Goal: Task Accomplishment & Management: Manage account settings

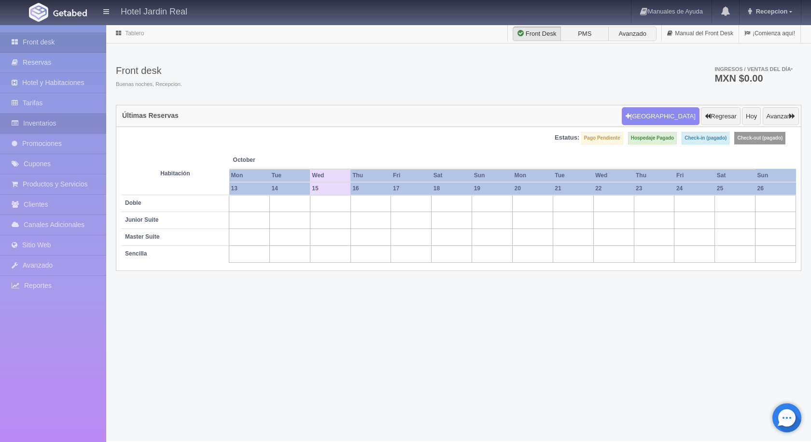
click at [60, 120] on link "Inventarios" at bounding box center [53, 123] width 106 height 20
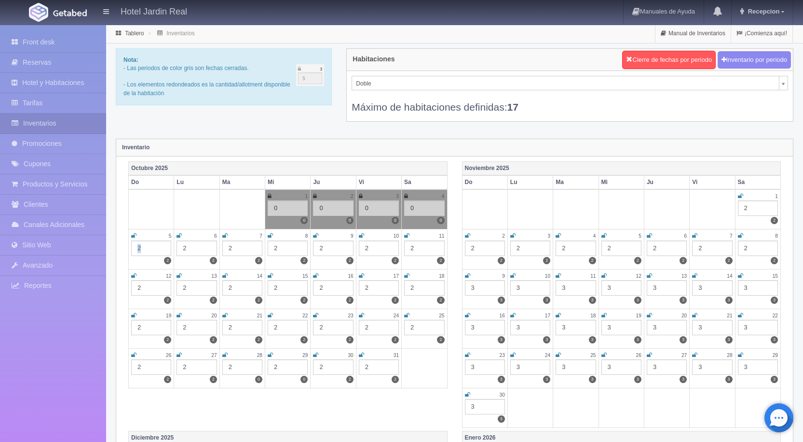
drag, startPoint x: 146, startPoint y: 249, endPoint x: 131, endPoint y: 249, distance: 15.4
click at [131, 249] on td "5 2 2" at bounding box center [151, 249] width 45 height 40
click at [190, 247] on div "2" at bounding box center [197, 247] width 40 height 15
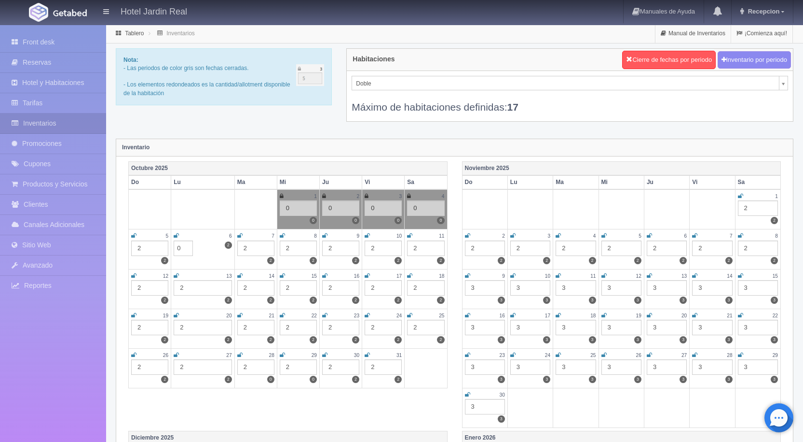
type input "0"
click at [151, 246] on div "2" at bounding box center [149, 247] width 37 height 15
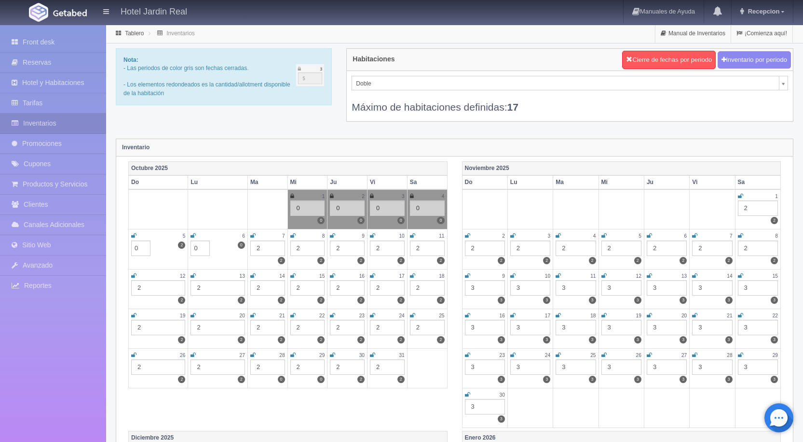
type input "0"
click at [261, 248] on div "2" at bounding box center [267, 247] width 35 height 15
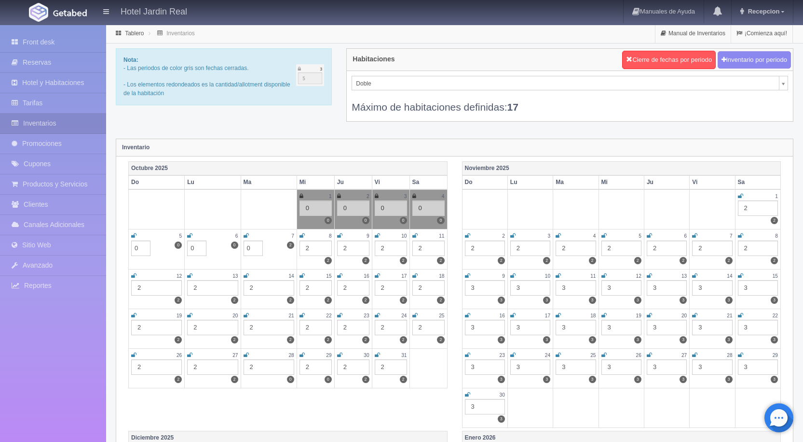
type input "0"
click at [317, 247] on div "2" at bounding box center [316, 247] width 32 height 15
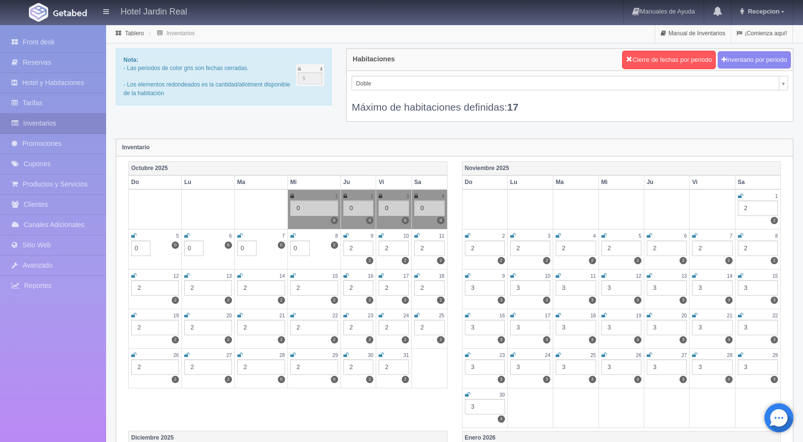
type input "0"
click at [356, 246] on div "2" at bounding box center [359, 247] width 30 height 15
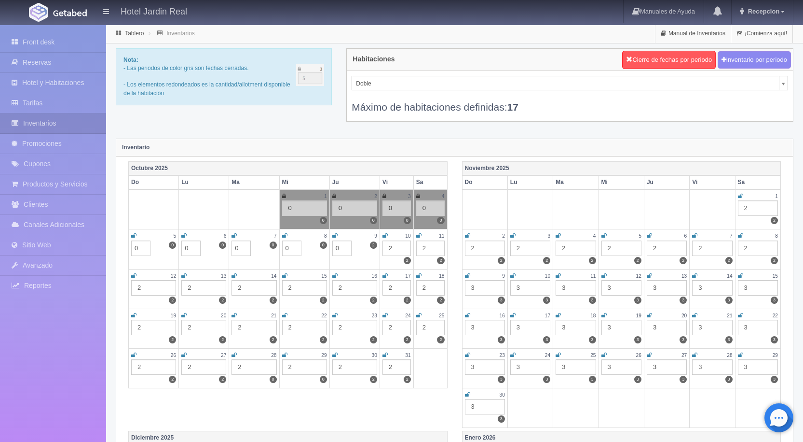
type input "0"
click at [396, 248] on div "2" at bounding box center [397, 247] width 28 height 15
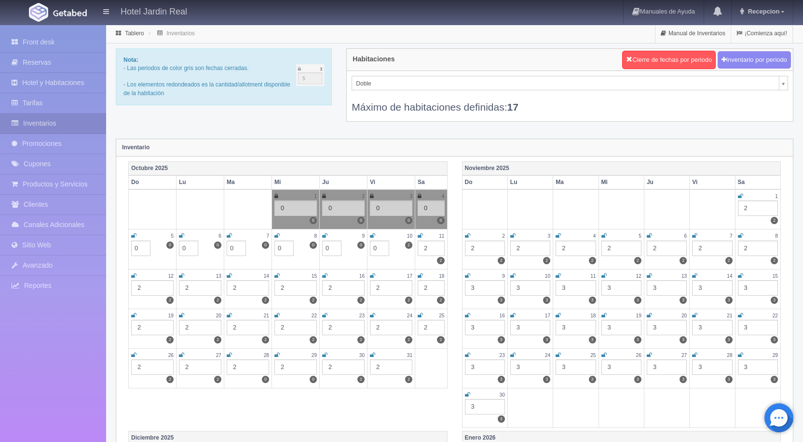
type input "0"
click at [434, 248] on div "2" at bounding box center [431, 247] width 27 height 15
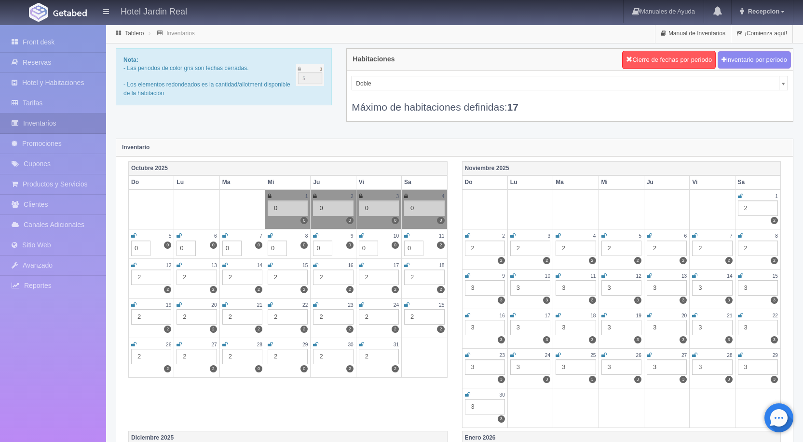
type input "0"
click at [422, 277] on div "2" at bounding box center [424, 276] width 40 height 15
type input "0"
click at [373, 277] on div "2" at bounding box center [379, 276] width 40 height 15
type input "0"
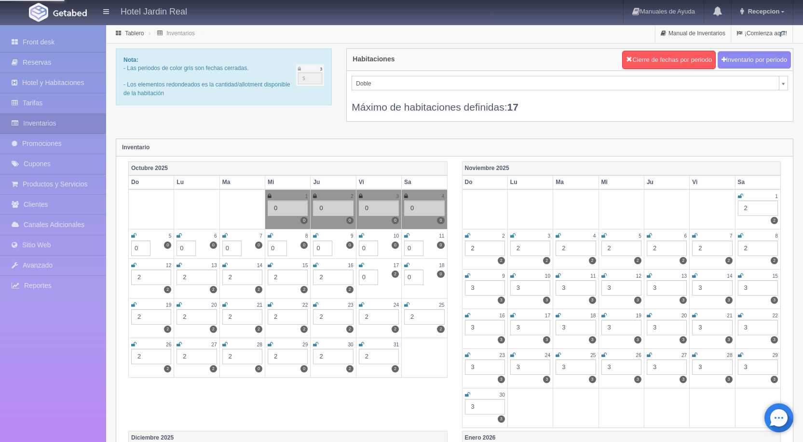
click at [322, 276] on div "2" at bounding box center [333, 276] width 40 height 15
type input "0"
click at [273, 275] on div "2" at bounding box center [288, 276] width 40 height 15
type input "0"
click at [233, 276] on div "2" at bounding box center [242, 276] width 40 height 15
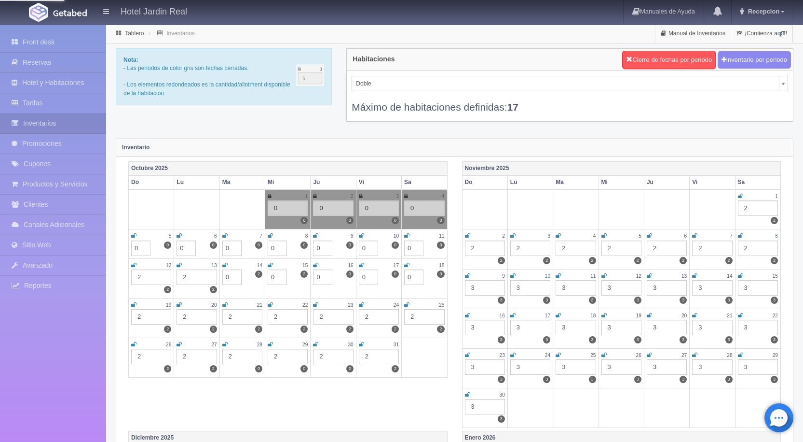
type input "0"
click at [188, 273] on div "2" at bounding box center [197, 276] width 40 height 15
type input "0"
click at [139, 275] on div "2" at bounding box center [151, 276] width 40 height 15
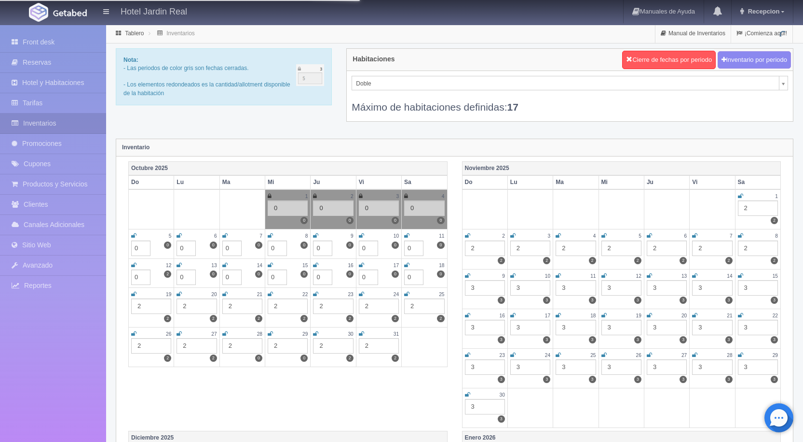
type input "0"
click at [147, 306] on div "2" at bounding box center [151, 305] width 40 height 15
type input "0"
click at [194, 305] on div "2" at bounding box center [197, 305] width 40 height 15
type input "0"
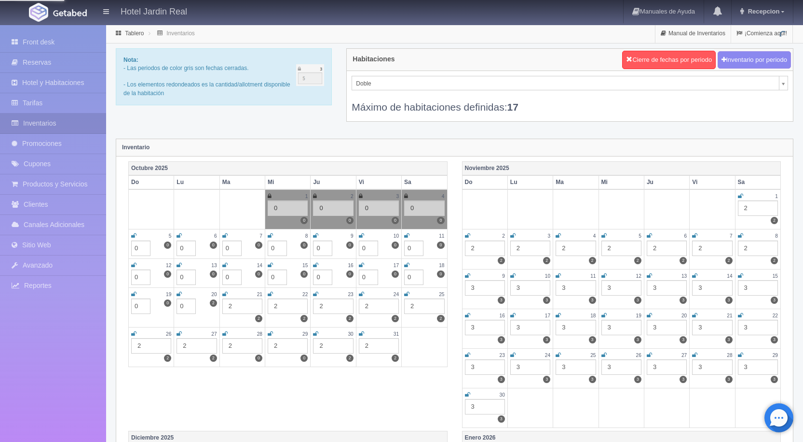
click at [234, 306] on div "2" at bounding box center [242, 305] width 40 height 15
type input "0"
click at [281, 306] on div "2" at bounding box center [288, 305] width 40 height 15
type input "0"
click at [331, 305] on div "2" at bounding box center [333, 305] width 40 height 15
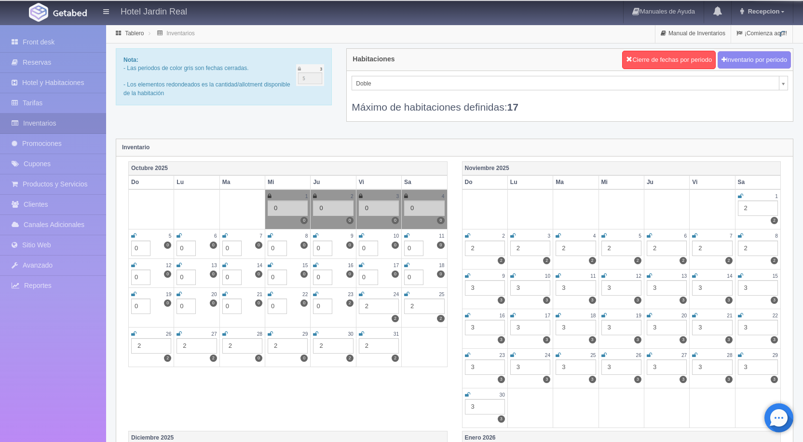
type input "0"
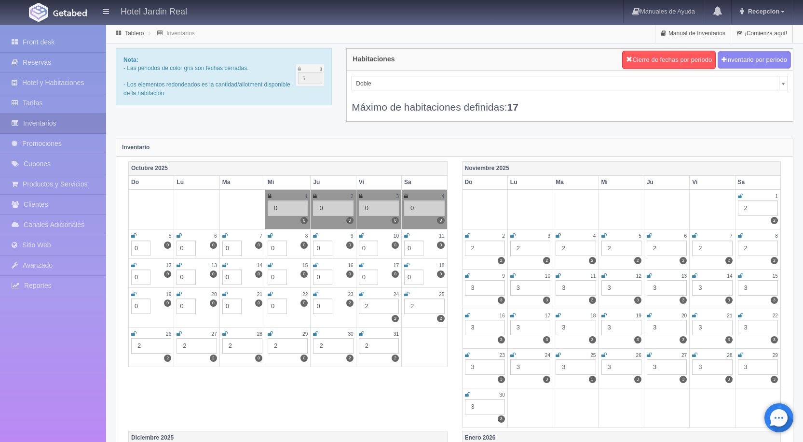
click at [374, 308] on div "2" at bounding box center [379, 305] width 40 height 15
type input "0"
click at [418, 304] on div "2" at bounding box center [424, 305] width 40 height 15
type input "0"
click at [369, 338] on div "2" at bounding box center [379, 334] width 40 height 15
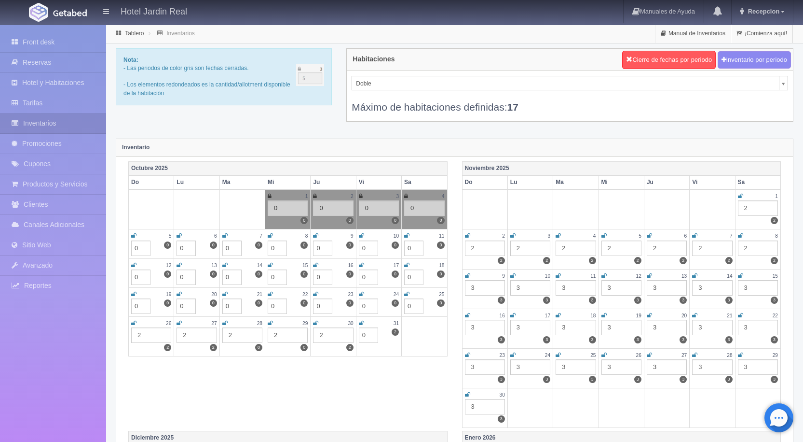
type input "0"
click at [326, 335] on div "2" at bounding box center [333, 334] width 40 height 15
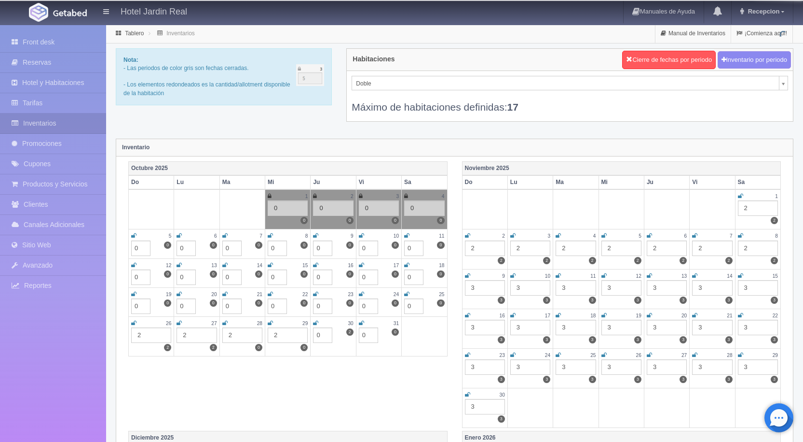
type input "0"
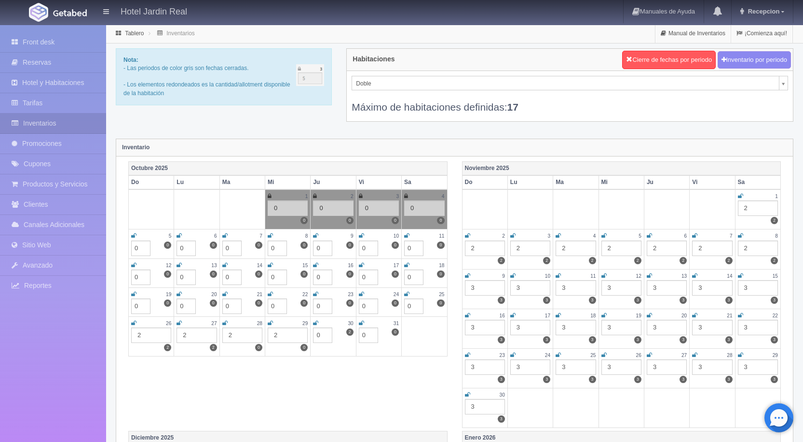
click at [279, 336] on div "2" at bounding box center [288, 334] width 40 height 15
type input "0"
click at [236, 335] on div "2" at bounding box center [242, 334] width 40 height 15
type input "0"
click at [186, 335] on div "2" at bounding box center [197, 334] width 40 height 15
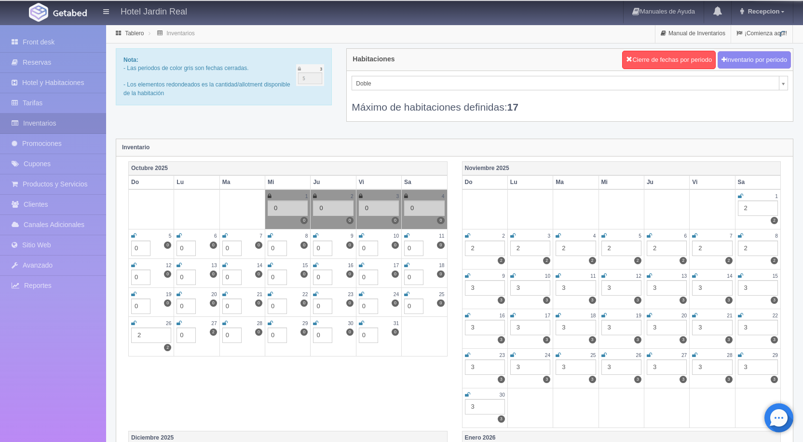
type input "0"
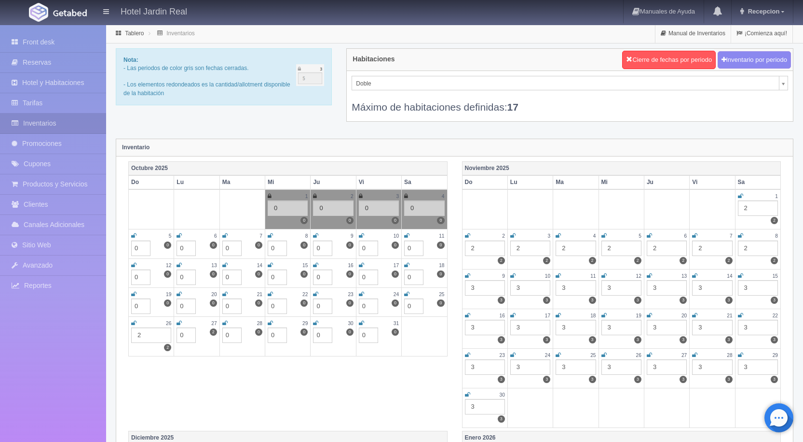
click at [141, 332] on div "2" at bounding box center [151, 334] width 40 height 15
type input "0"
click at [407, 234] on icon at bounding box center [406, 236] width 5 height 6
click at [363, 234] on icon at bounding box center [361, 236] width 5 height 6
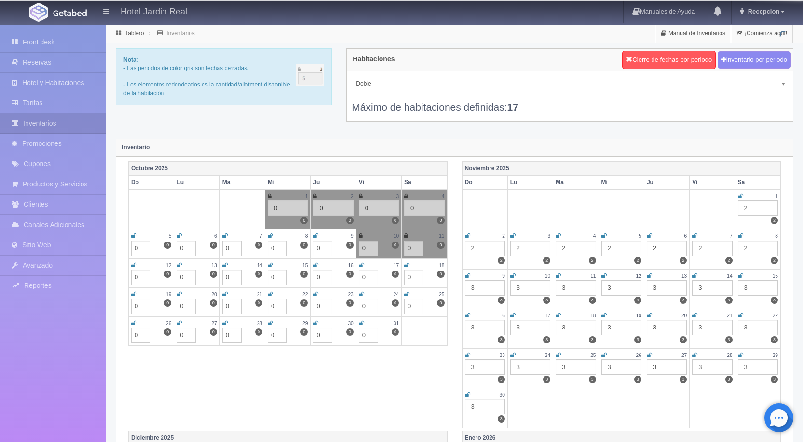
drag, startPoint x: 361, startPoint y: 263, endPoint x: 378, endPoint y: 263, distance: 16.9
click at [362, 263] on icon at bounding box center [361, 265] width 5 height 6
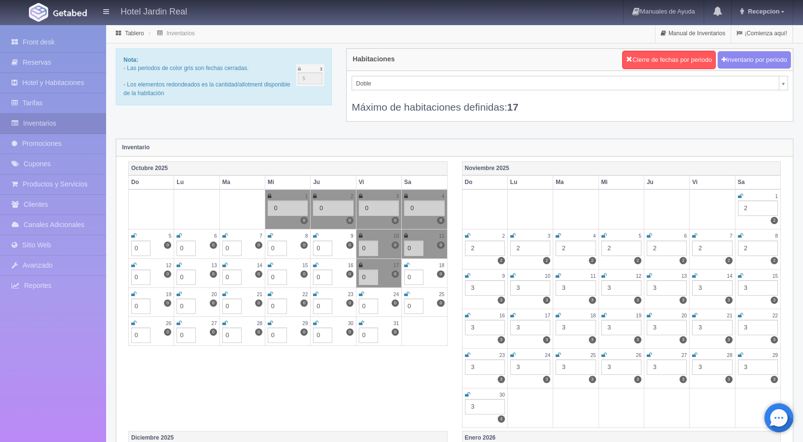
click at [408, 263] on icon at bounding box center [406, 265] width 5 height 6
drag, startPoint x: 409, startPoint y: 292, endPoint x: 408, endPoint y: 298, distance: 5.4
click at [409, 293] on icon at bounding box center [406, 294] width 5 height 6
drag, startPoint x: 360, startPoint y: 321, endPoint x: 361, endPoint y: 308, distance: 13.5
click at [360, 320] on icon at bounding box center [361, 323] width 5 height 6
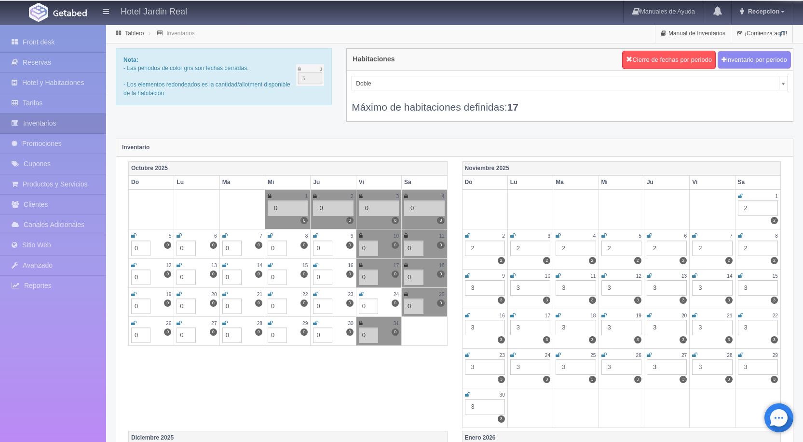
click at [361, 291] on icon at bounding box center [361, 294] width 5 height 6
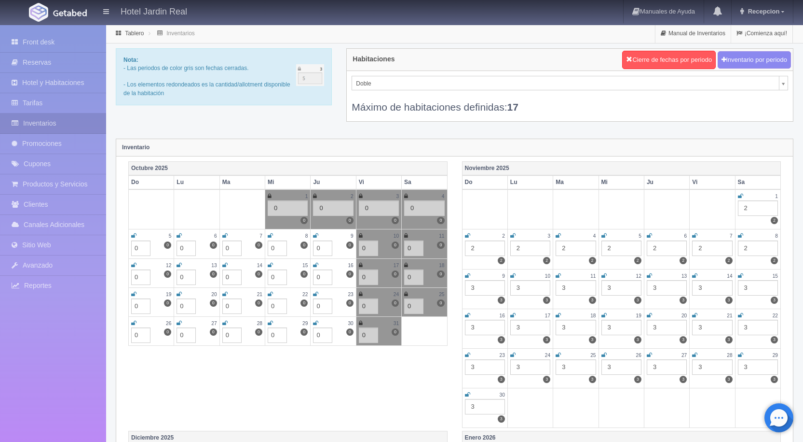
click at [316, 322] on icon at bounding box center [315, 323] width 5 height 6
click at [315, 290] on link at bounding box center [315, 294] width 5 height 8
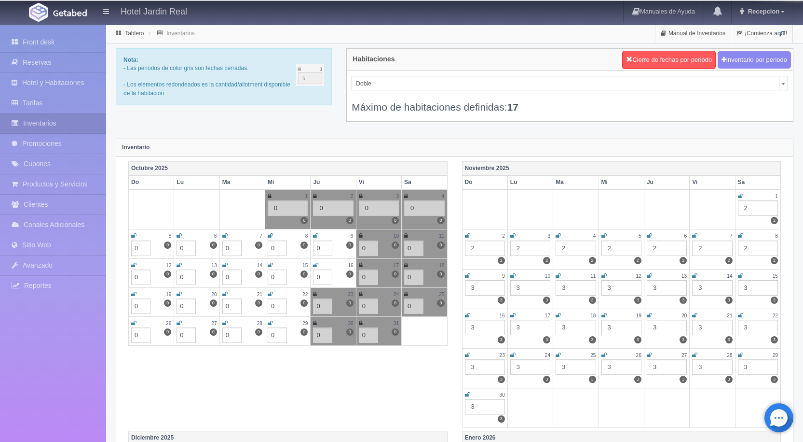
click at [317, 263] on icon at bounding box center [315, 265] width 5 height 6
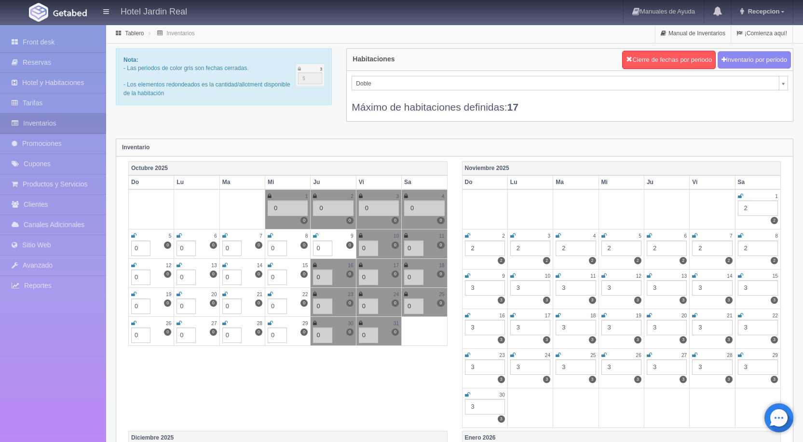
click at [317, 234] on icon at bounding box center [315, 236] width 5 height 6
click at [269, 234] on icon at bounding box center [270, 236] width 5 height 6
click at [273, 264] on icon at bounding box center [270, 265] width 5 height 6
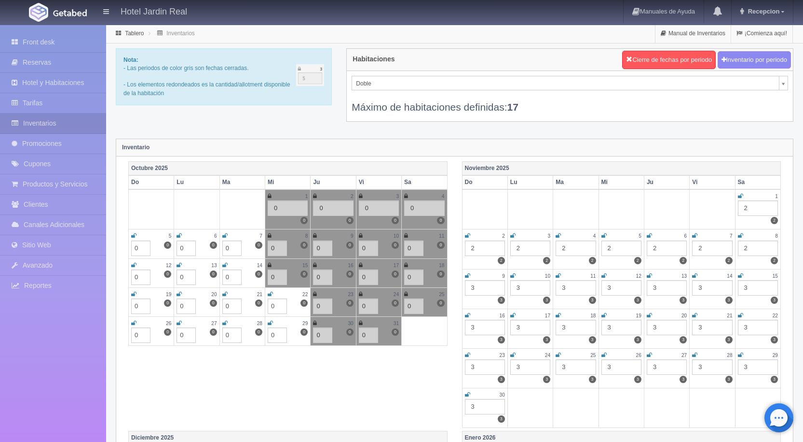
click at [272, 293] on icon at bounding box center [270, 294] width 5 height 6
click at [271, 322] on icon at bounding box center [270, 323] width 5 height 6
click at [223, 322] on icon at bounding box center [224, 323] width 5 height 6
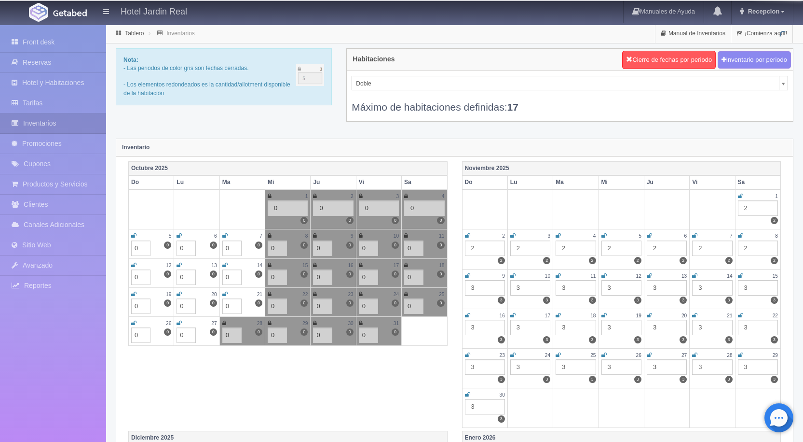
click at [225, 292] on icon at bounding box center [224, 294] width 5 height 6
click at [226, 261] on link at bounding box center [224, 265] width 5 height 8
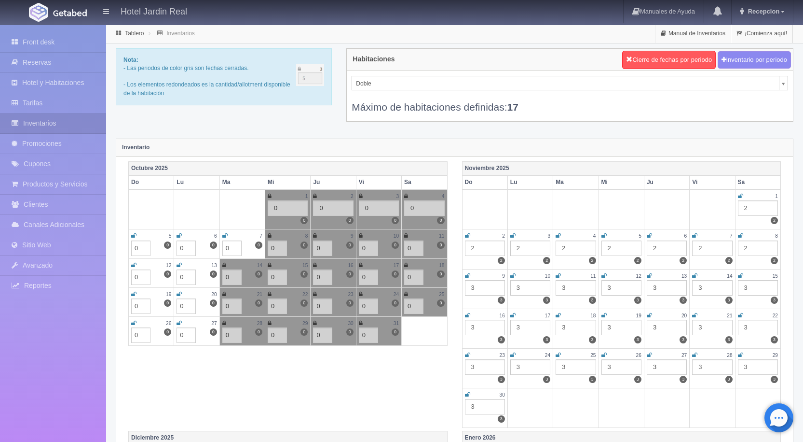
click at [227, 233] on icon at bounding box center [224, 236] width 5 height 6
click at [179, 234] on icon at bounding box center [179, 236] width 5 height 6
click at [181, 265] on icon at bounding box center [179, 265] width 5 height 6
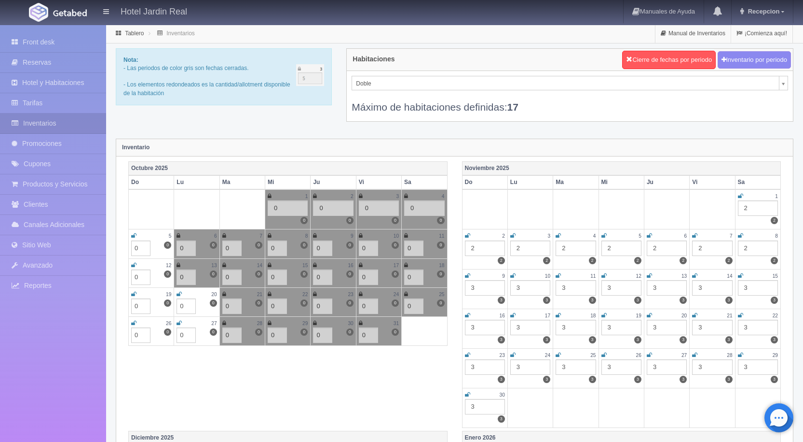
click at [180, 295] on icon at bounding box center [179, 294] width 5 height 6
click at [180, 320] on icon at bounding box center [179, 323] width 5 height 6
click at [134, 320] on icon at bounding box center [133, 323] width 5 height 6
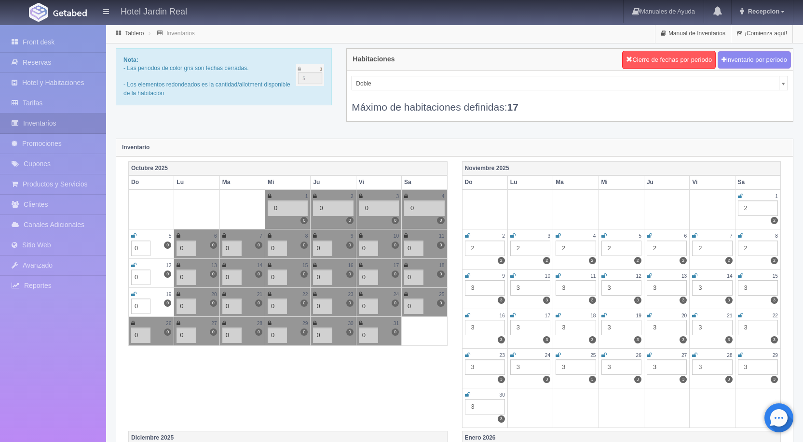
click at [134, 291] on icon at bounding box center [133, 294] width 5 height 6
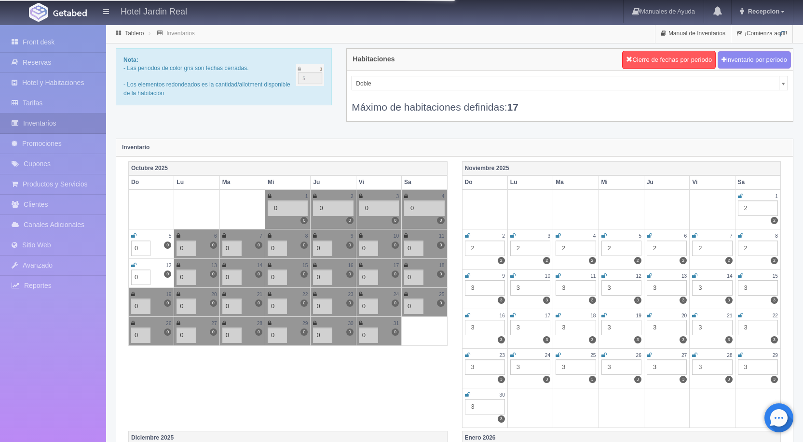
click at [133, 263] on icon at bounding box center [133, 265] width 5 height 6
click at [135, 235] on icon at bounding box center [133, 236] width 5 height 6
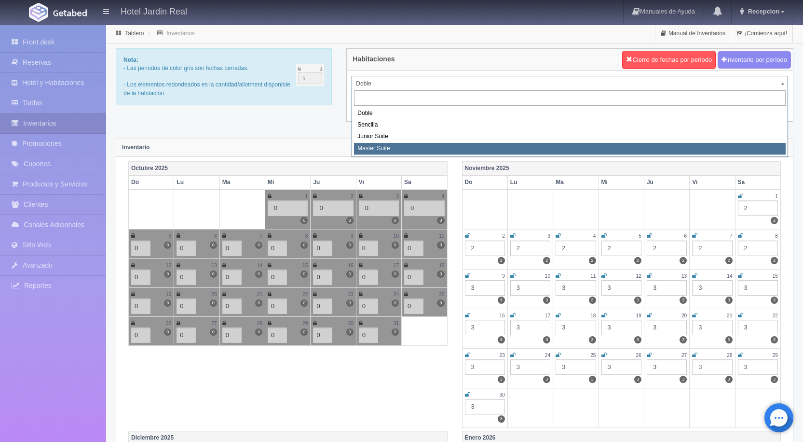
select select "1966"
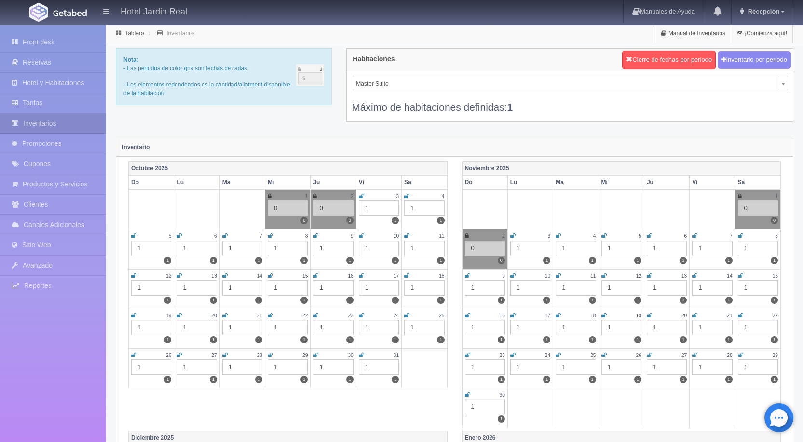
click at [375, 207] on div "1" at bounding box center [379, 207] width 40 height 15
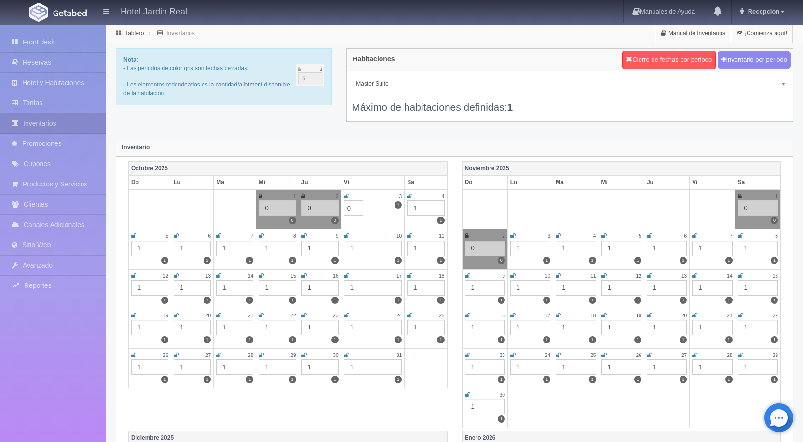
type input "0"
click at [420, 205] on div "1" at bounding box center [425, 207] width 37 height 15
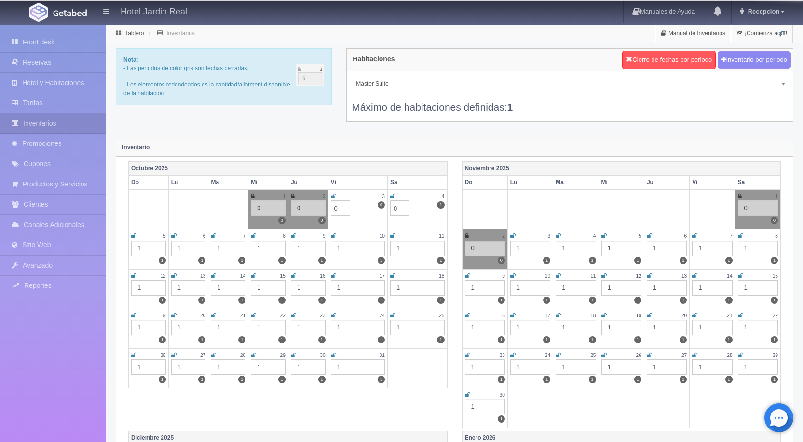
type input "0"
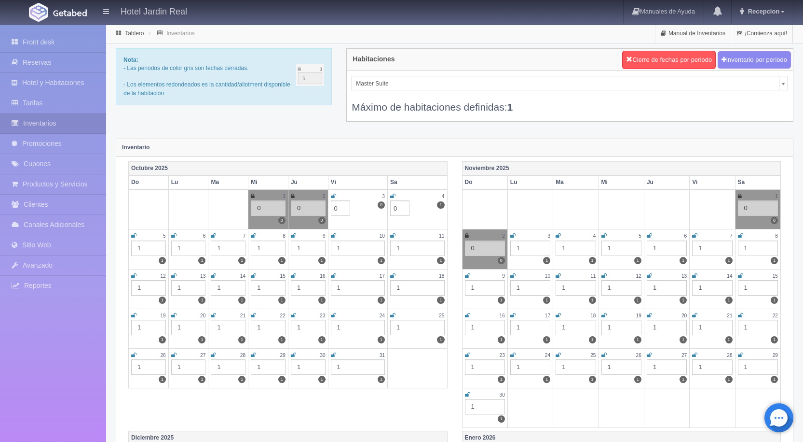
click at [407, 244] on div "1" at bounding box center [417, 247] width 54 height 15
type input "0"
click at [348, 244] on div "1" at bounding box center [358, 247] width 54 height 15
type input "0"
click at [309, 247] on div "1" at bounding box center [308, 247] width 35 height 15
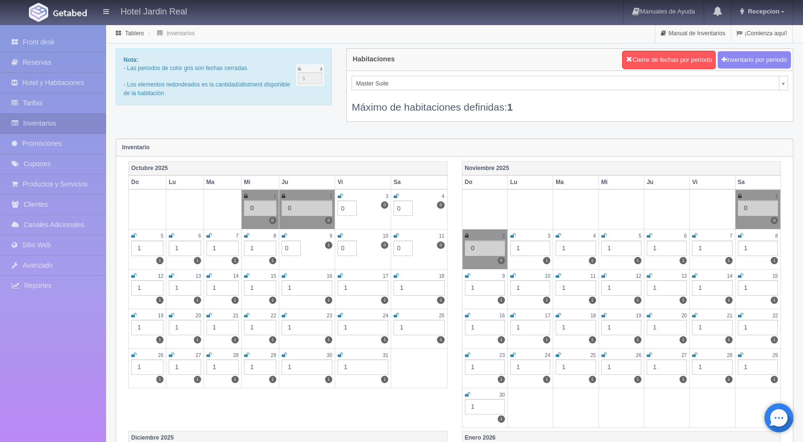
type input "0"
click at [258, 247] on div "1" at bounding box center [260, 247] width 32 height 15
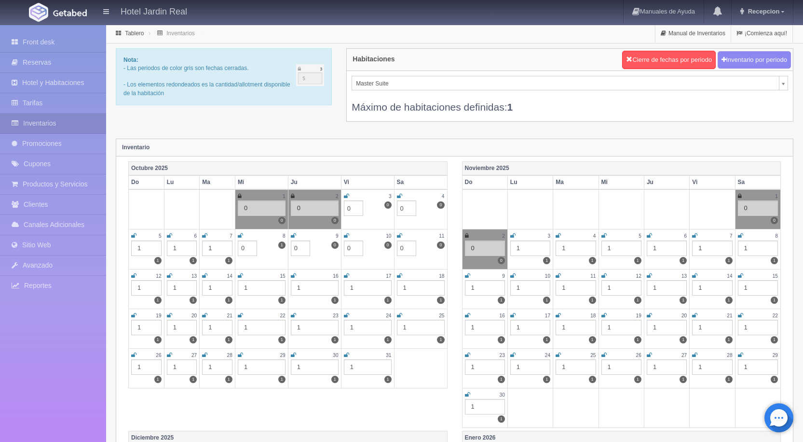
type input "0"
click at [224, 249] on div "1" at bounding box center [217, 247] width 30 height 15
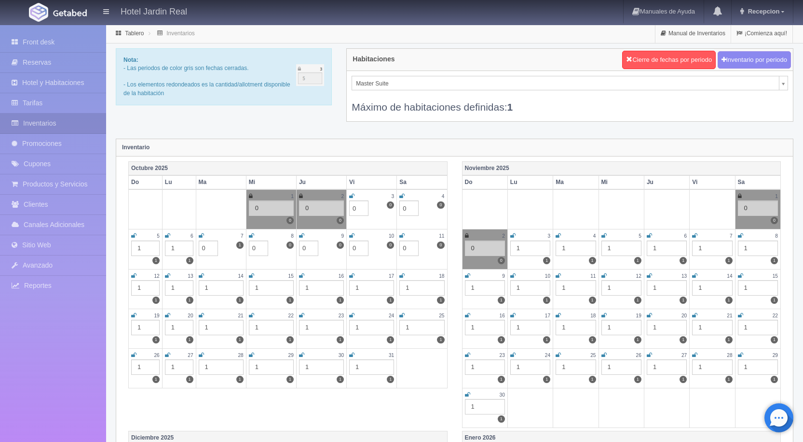
type input "0"
click at [183, 249] on div "1" at bounding box center [179, 247] width 28 height 15
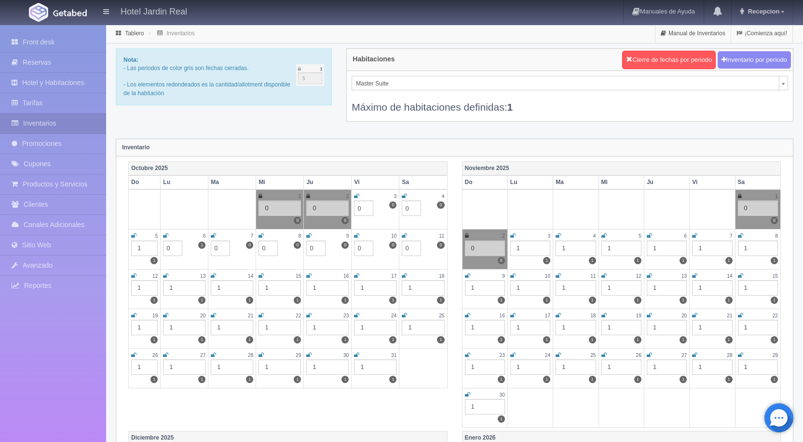
type input "0"
click at [142, 250] on div "1" at bounding box center [144, 247] width 27 height 15
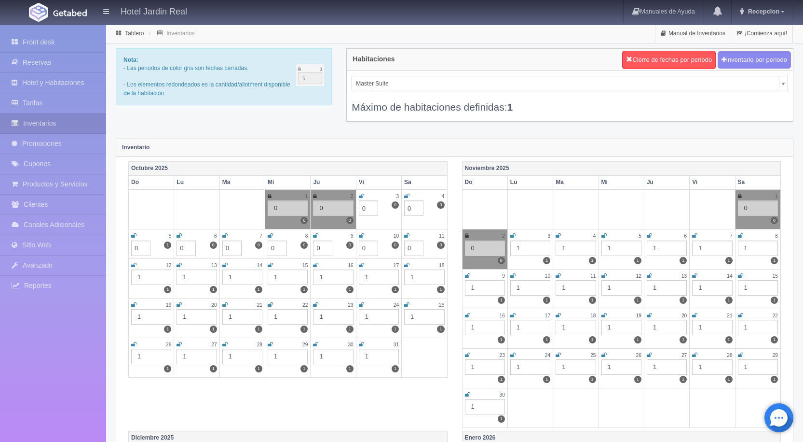
type input "0"
click at [152, 276] on div "1" at bounding box center [151, 276] width 40 height 15
type input "0"
click at [189, 275] on div "1" at bounding box center [197, 276] width 40 height 15
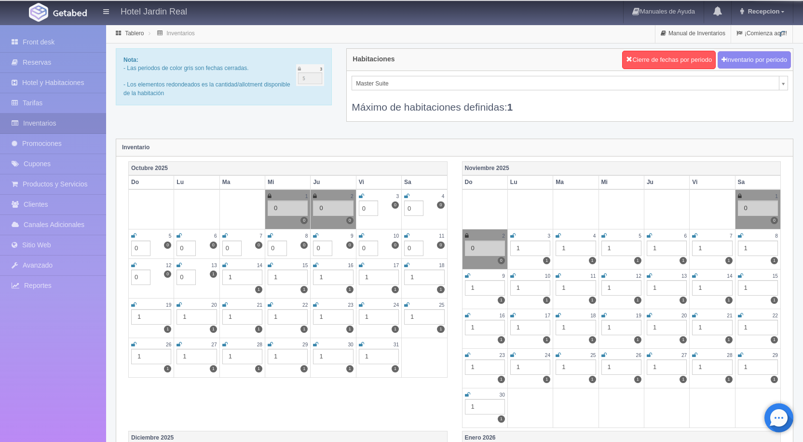
type input "0"
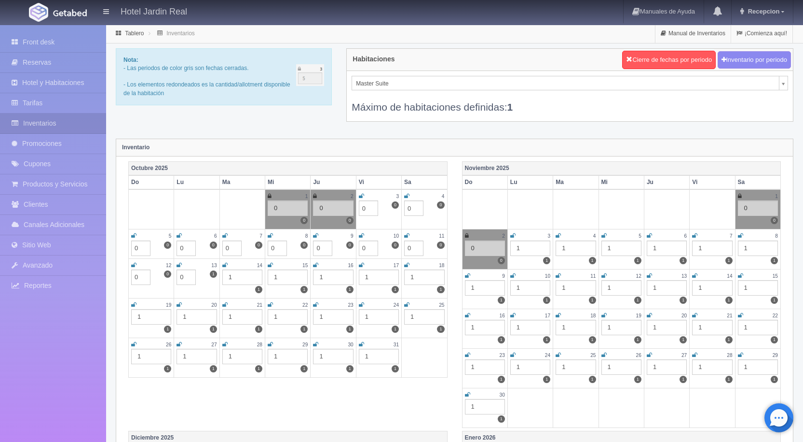
click at [238, 275] on div "1" at bounding box center [242, 276] width 40 height 15
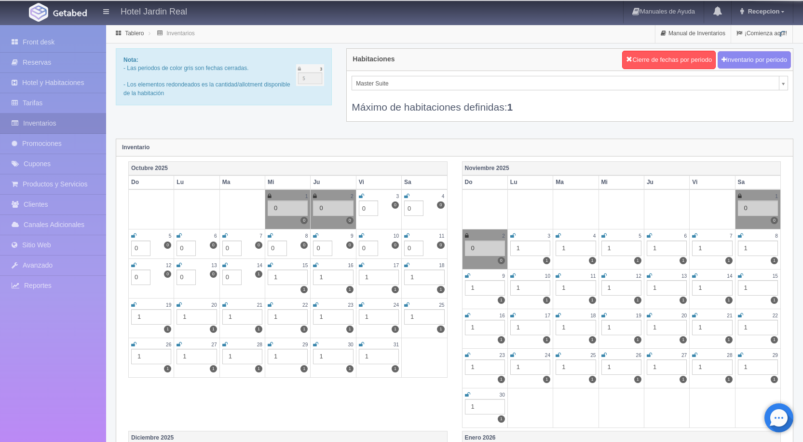
type input "0"
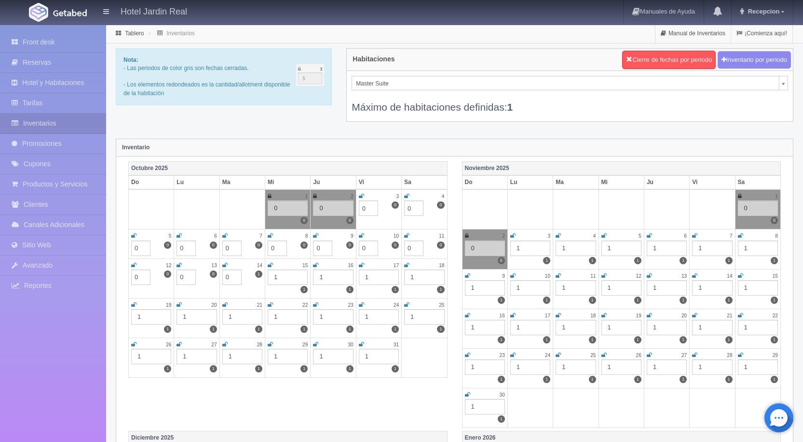
click at [284, 278] on div "1" at bounding box center [288, 276] width 40 height 15
type input "0"
click at [330, 277] on div "1" at bounding box center [333, 276] width 40 height 15
type input "0"
click at [376, 278] on div "1" at bounding box center [379, 276] width 40 height 15
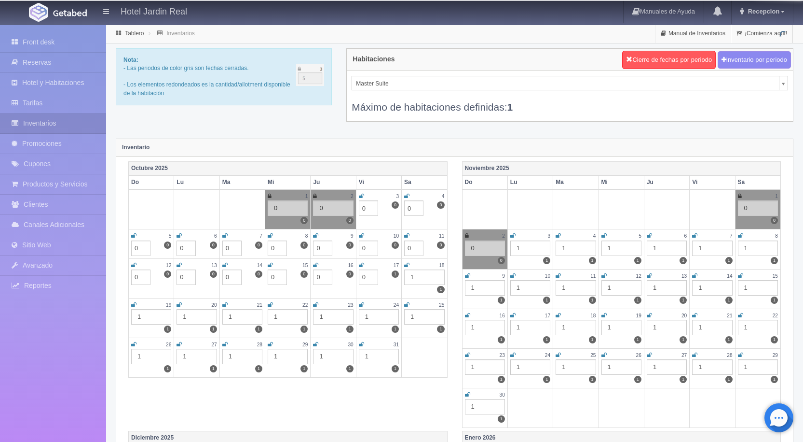
type input "0"
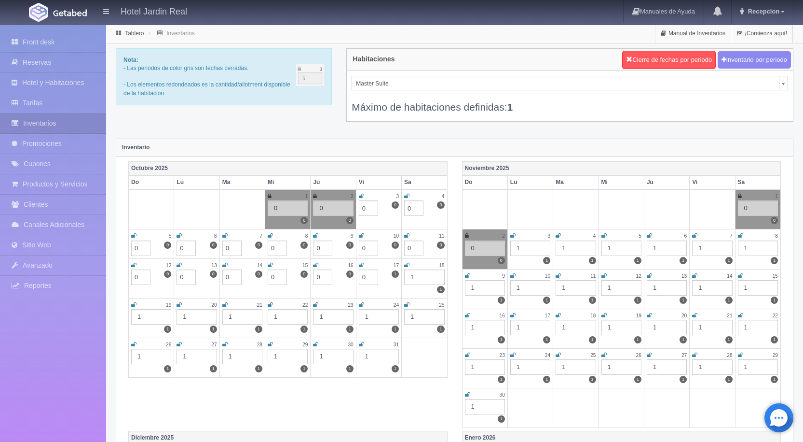
click at [415, 276] on div "1" at bounding box center [424, 276] width 40 height 15
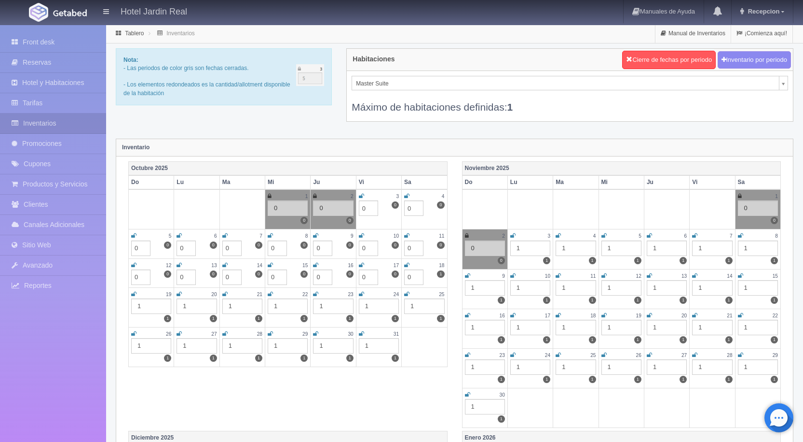
type input "0"
click at [419, 307] on div "1" at bounding box center [424, 305] width 40 height 15
type input "0"
click at [372, 307] on div "1" at bounding box center [379, 305] width 40 height 15
type input "0"
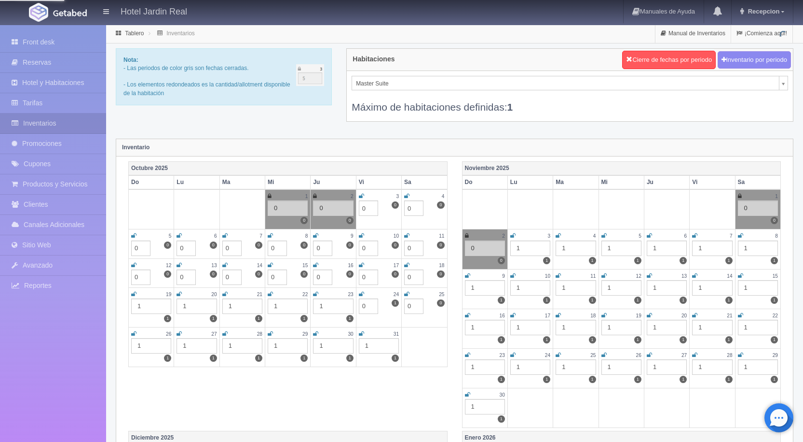
click at [328, 306] on div "1" at bounding box center [333, 305] width 40 height 15
type input "0"
click at [283, 303] on div "1" at bounding box center [288, 305] width 40 height 15
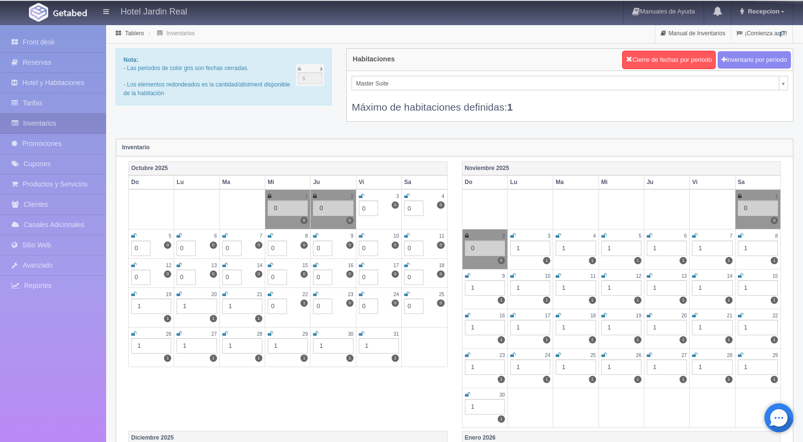
type input "0"
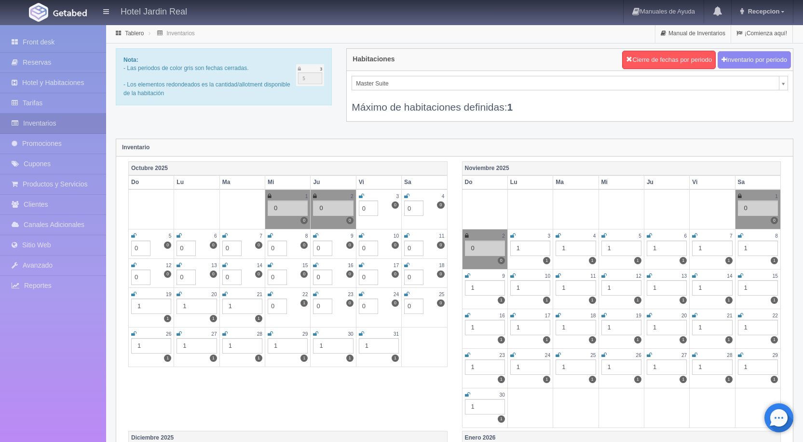
click at [243, 305] on div "1" at bounding box center [242, 305] width 40 height 15
type input "0"
click at [190, 307] on div "1" at bounding box center [197, 305] width 40 height 15
type input "0"
click at [139, 304] on div "1" at bounding box center [151, 305] width 40 height 15
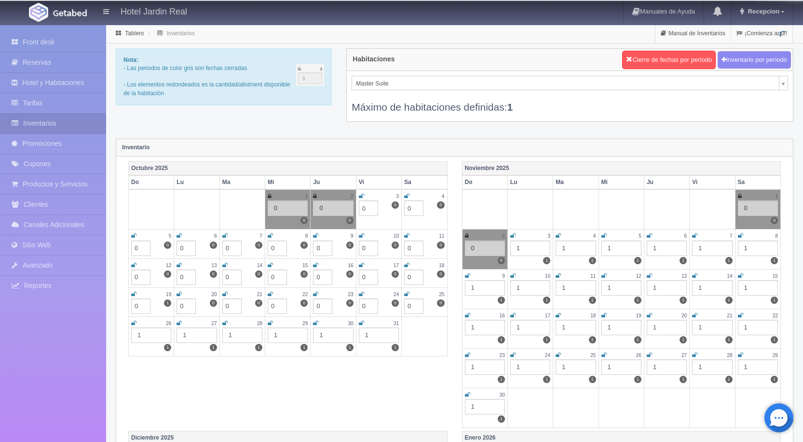
type input "0"
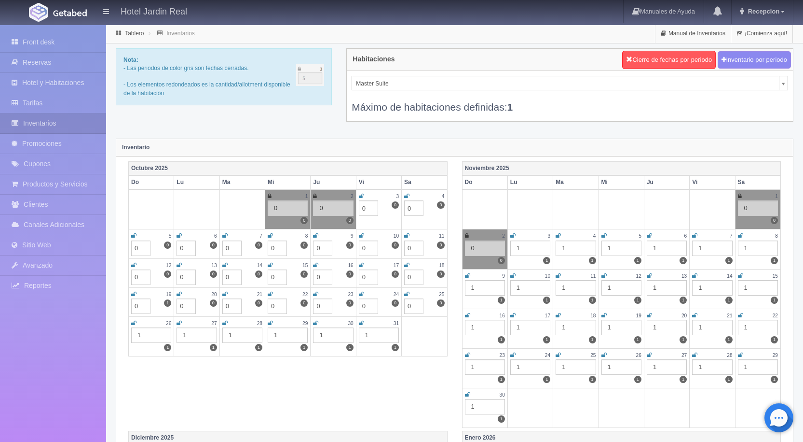
drag, startPoint x: 150, startPoint y: 332, endPoint x: 156, endPoint y: 335, distance: 6.7
click at [151, 333] on div "1" at bounding box center [151, 334] width 40 height 15
type input "0"
click at [189, 335] on div "1" at bounding box center [197, 334] width 40 height 15
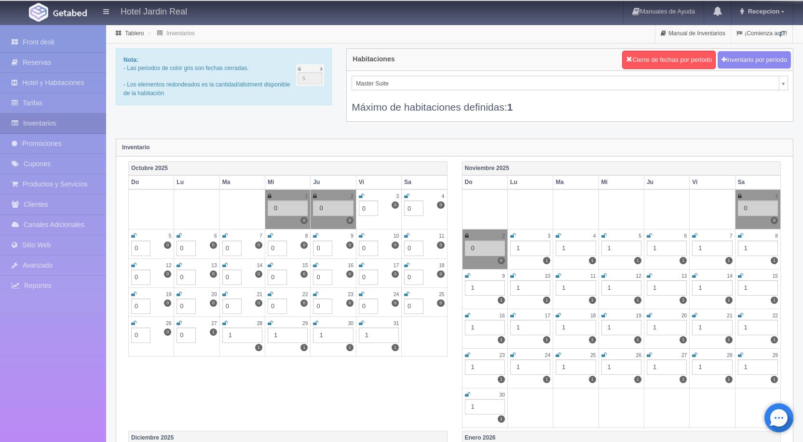
type input "0"
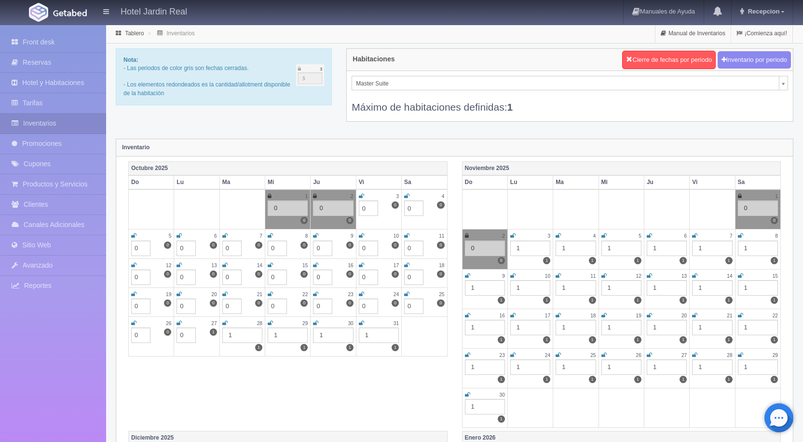
click at [236, 335] on div "1" at bounding box center [242, 334] width 40 height 15
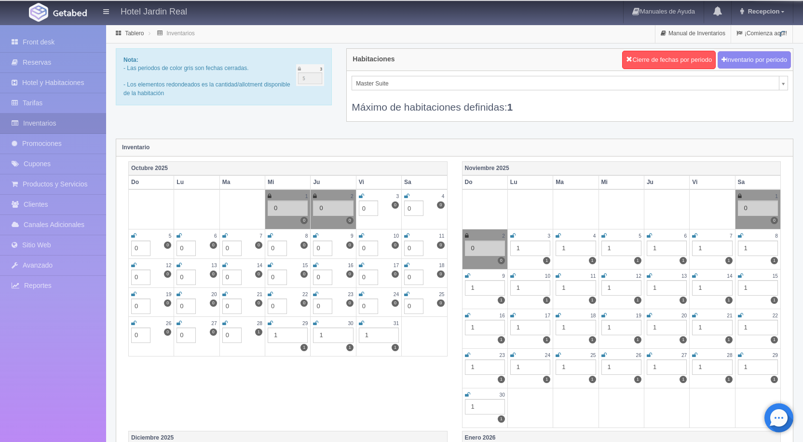
type input "0"
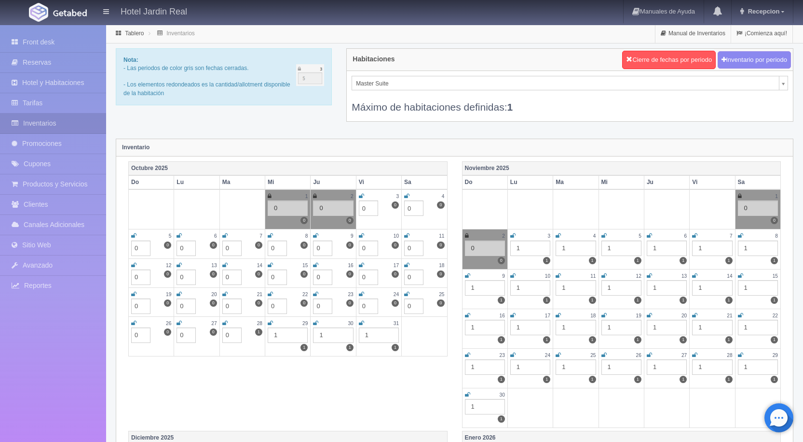
click at [288, 332] on div "1" at bounding box center [288, 334] width 40 height 15
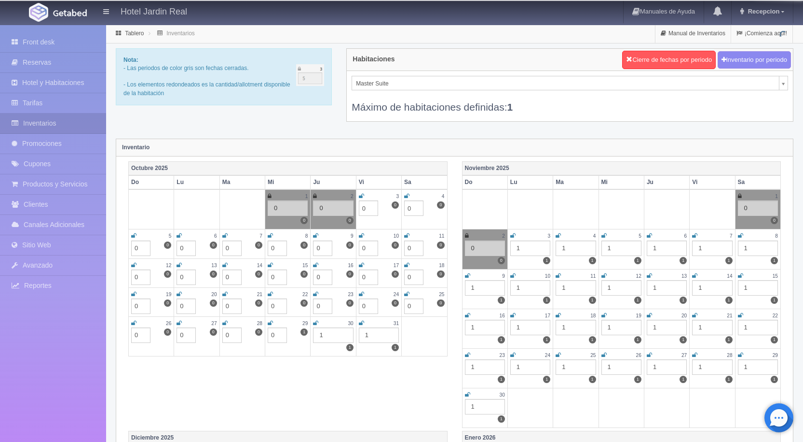
type input "0"
click at [337, 338] on div "1" at bounding box center [333, 334] width 40 height 15
type input "0"
click at [375, 334] on div "1" at bounding box center [379, 334] width 40 height 15
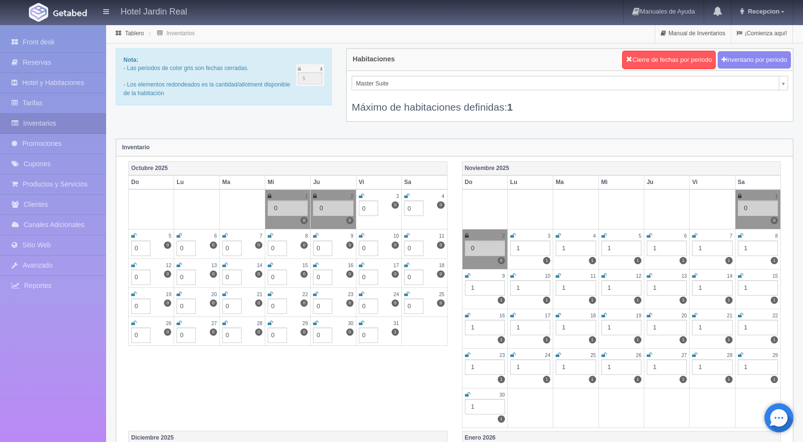
type input "0"
click at [358, 192] on td "3 1 0 0" at bounding box center [378, 209] width 45 height 40
click at [362, 193] on icon at bounding box center [361, 196] width 5 height 6
click at [408, 194] on icon at bounding box center [406, 196] width 5 height 6
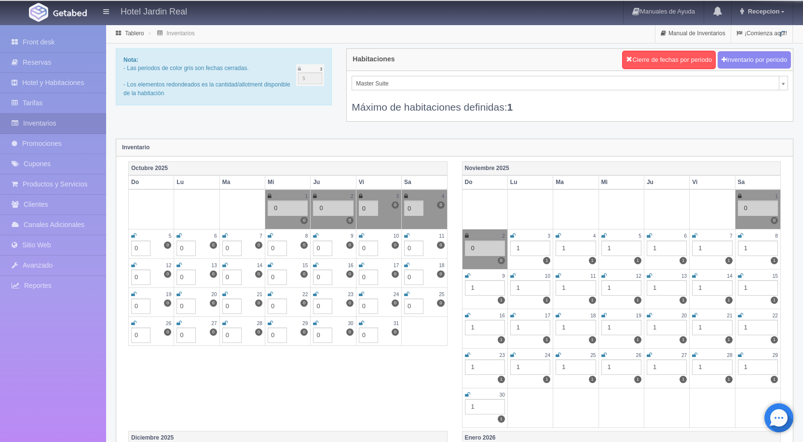
click at [407, 235] on icon at bounding box center [406, 236] width 5 height 6
click at [362, 235] on icon at bounding box center [361, 236] width 5 height 6
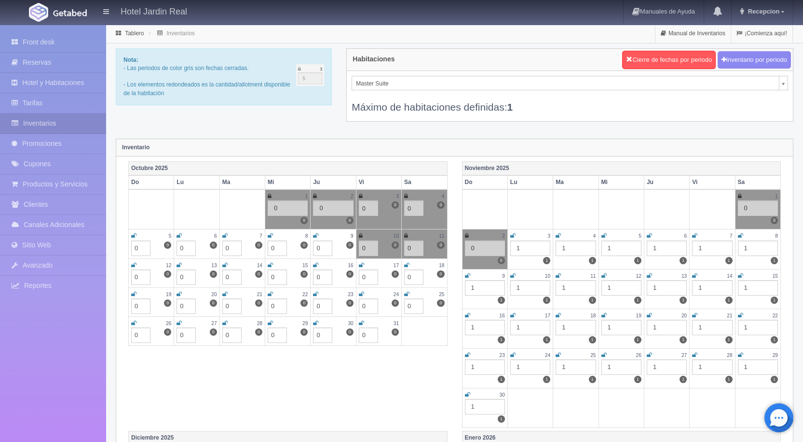
click at [317, 233] on icon at bounding box center [315, 236] width 5 height 6
click at [271, 234] on icon at bounding box center [270, 236] width 5 height 6
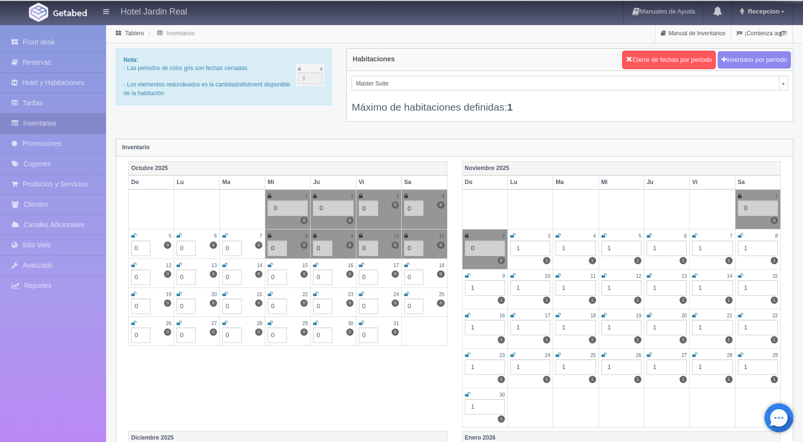
click at [224, 235] on icon at bounding box center [224, 236] width 5 height 6
click at [179, 235] on icon at bounding box center [179, 236] width 5 height 6
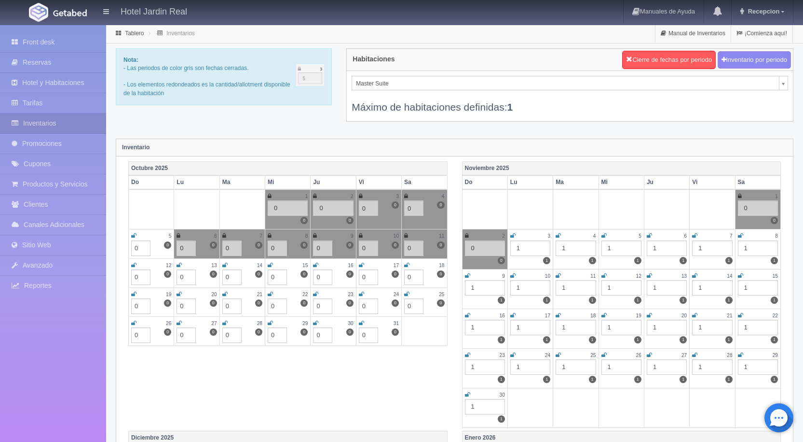
click at [133, 234] on icon at bounding box center [133, 236] width 5 height 6
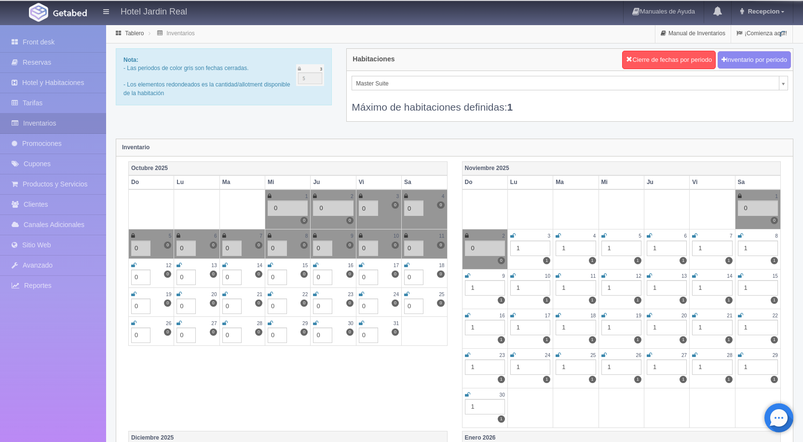
click at [135, 264] on icon at bounding box center [133, 265] width 5 height 6
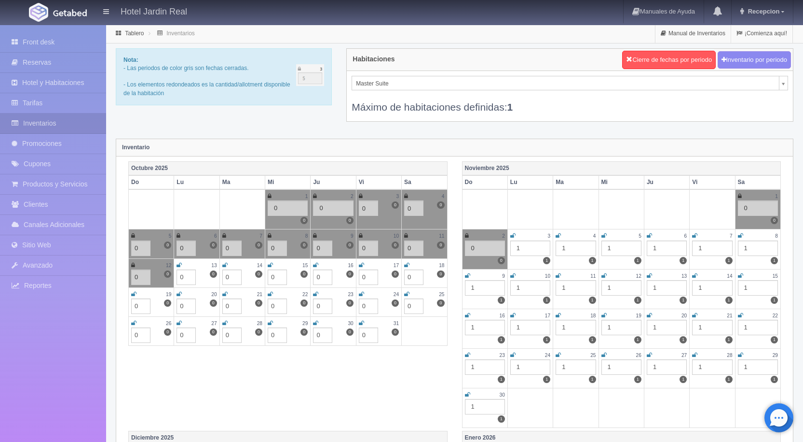
click at [180, 262] on icon at bounding box center [179, 265] width 5 height 6
click at [226, 263] on icon at bounding box center [224, 265] width 5 height 6
click at [272, 262] on icon at bounding box center [270, 265] width 5 height 6
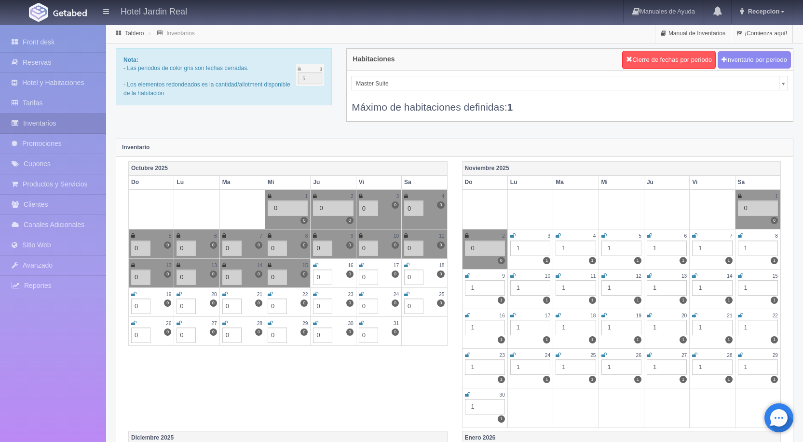
click at [319, 263] on div "16" at bounding box center [333, 265] width 40 height 8
click at [314, 263] on icon at bounding box center [315, 265] width 5 height 6
click at [362, 263] on icon at bounding box center [361, 265] width 5 height 6
click at [408, 262] on icon at bounding box center [406, 265] width 5 height 6
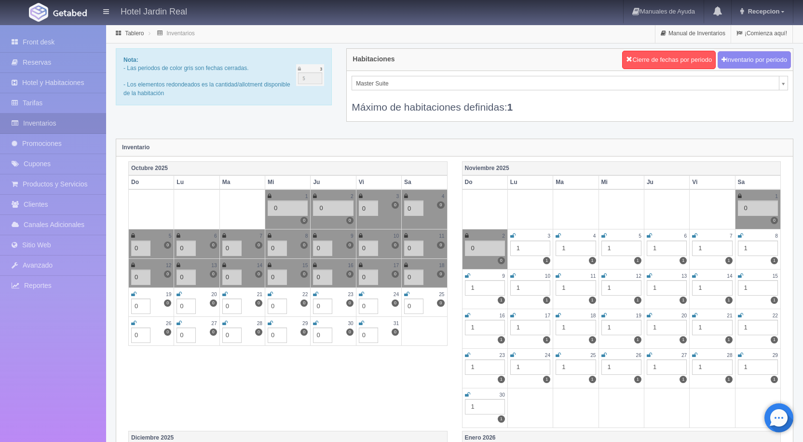
click at [407, 291] on icon at bounding box center [406, 294] width 5 height 6
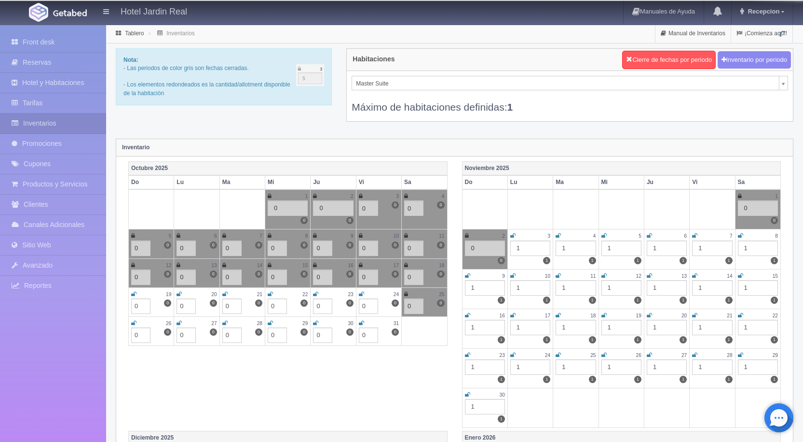
click at [360, 292] on icon at bounding box center [361, 294] width 5 height 6
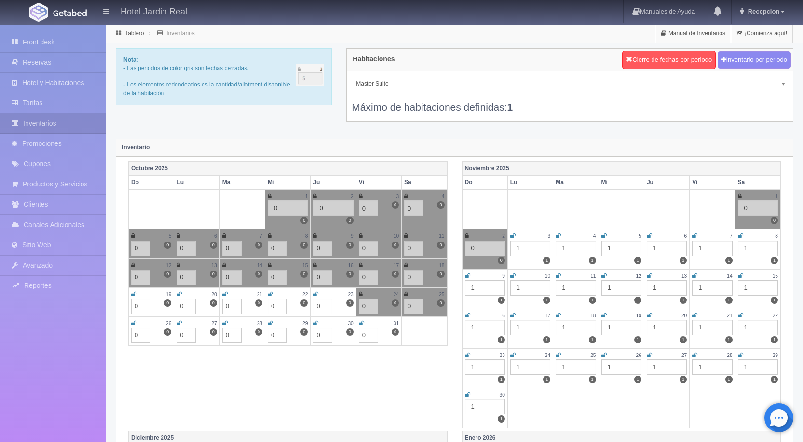
click at [316, 291] on icon at bounding box center [315, 294] width 5 height 6
click at [270, 292] on icon at bounding box center [270, 294] width 5 height 6
click at [225, 292] on icon at bounding box center [224, 294] width 5 height 6
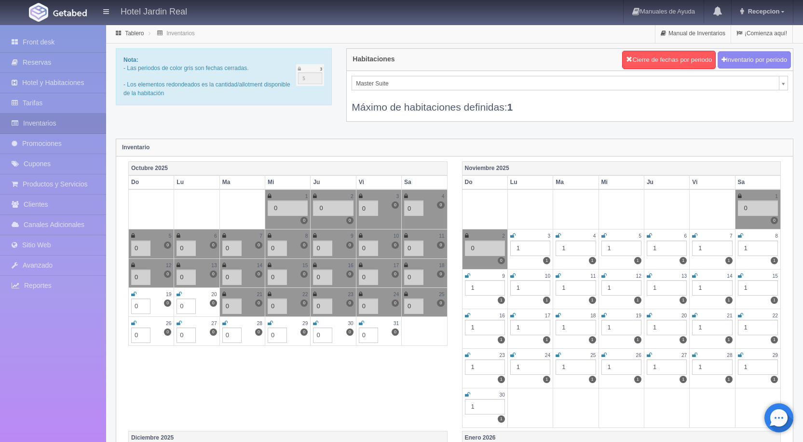
click at [180, 292] on icon at bounding box center [179, 294] width 5 height 6
click at [135, 292] on icon at bounding box center [133, 294] width 5 height 6
click at [135, 321] on icon at bounding box center [133, 323] width 5 height 6
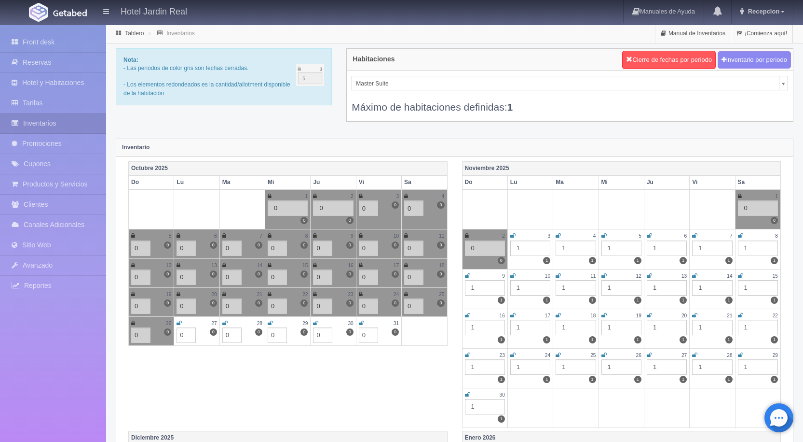
click at [180, 322] on icon at bounding box center [179, 323] width 5 height 6
click at [225, 320] on icon at bounding box center [224, 323] width 5 height 6
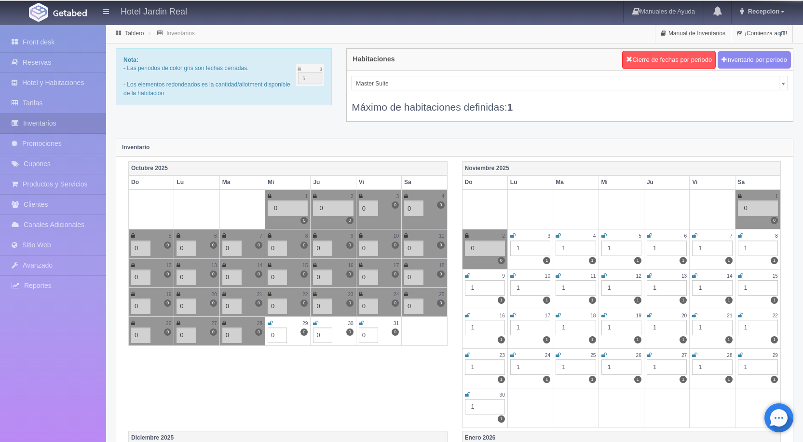
click at [272, 321] on icon at bounding box center [270, 323] width 5 height 6
click at [318, 321] on icon at bounding box center [315, 323] width 5 height 6
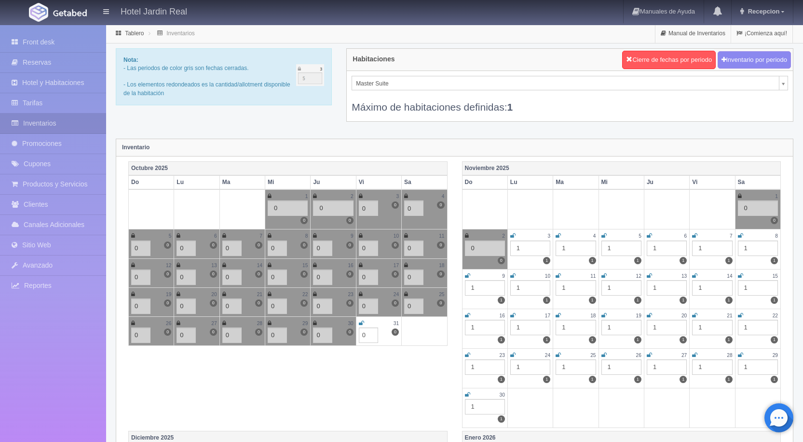
click at [363, 322] on icon at bounding box center [361, 323] width 5 height 6
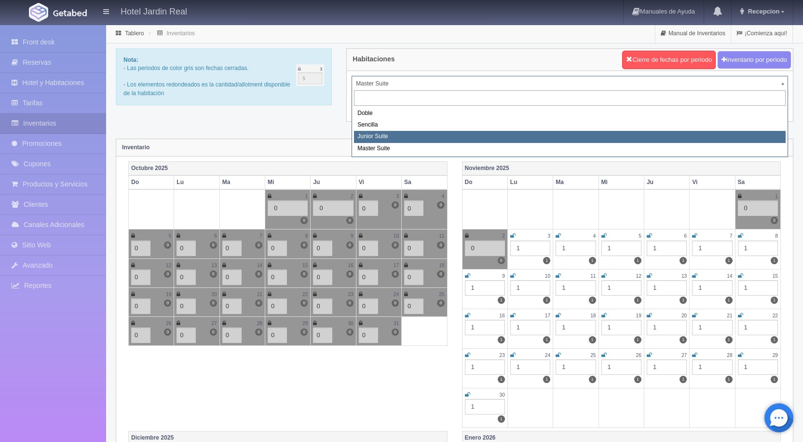
select select "1965"
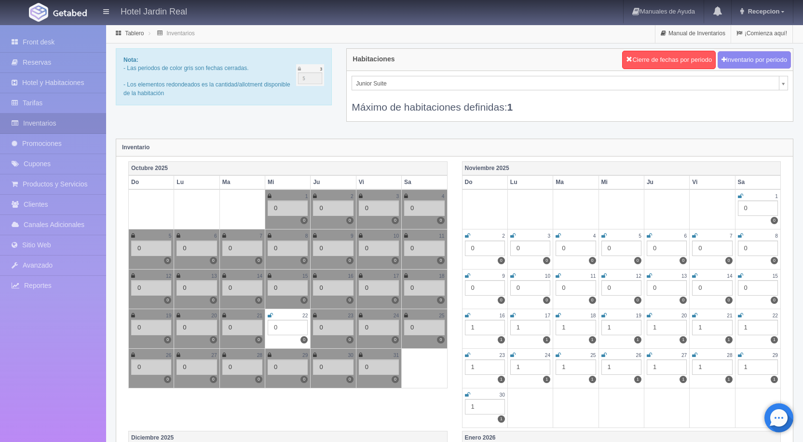
click at [270, 313] on icon at bounding box center [270, 315] width 5 height 6
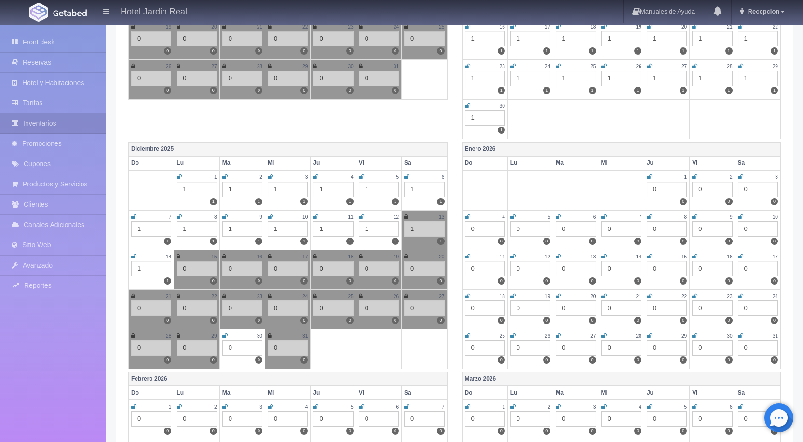
scroll to position [290, 0]
click at [225, 332] on icon at bounding box center [224, 335] width 5 height 6
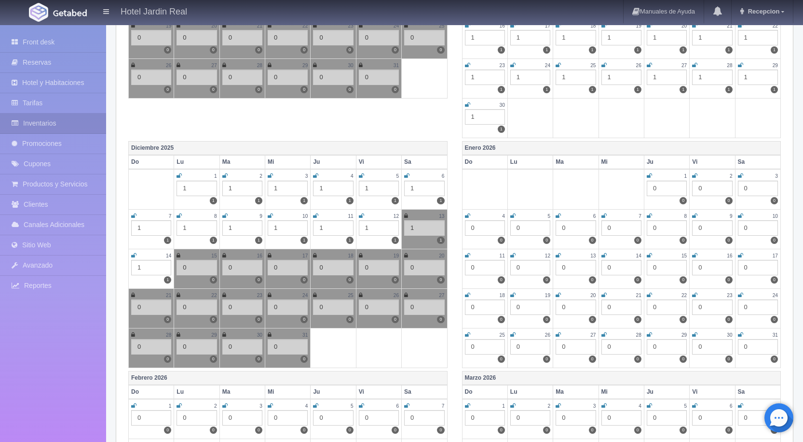
click at [415, 224] on div "1" at bounding box center [424, 227] width 40 height 15
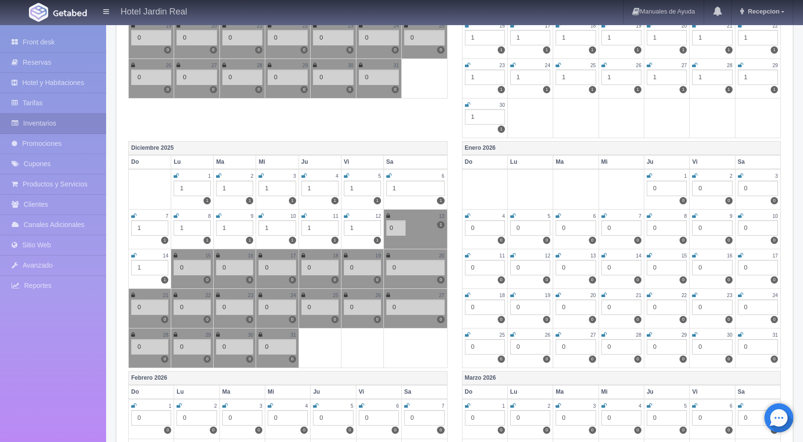
type input "0"
click at [451, 198] on div "Diciembre 2025 Do Lu Ma Mi Ju Vi Sa 1 1 1 2 1 1 3 1 1 4 1 1 5 1 1 6 1 1 7 1 1 8…" at bounding box center [288, 256] width 334 height 230
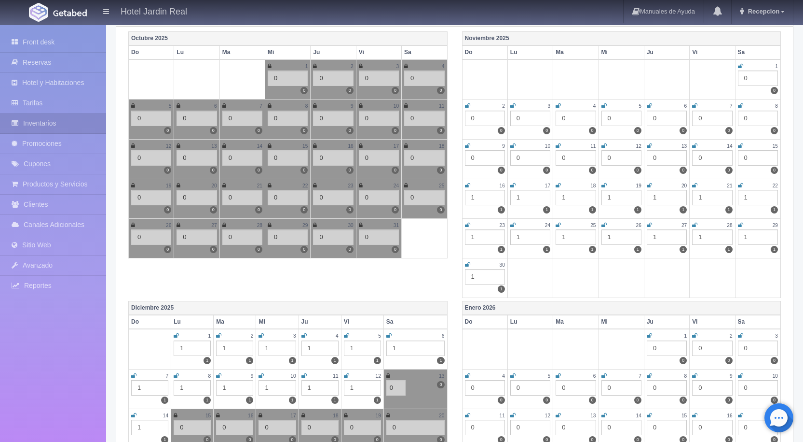
scroll to position [0, 0]
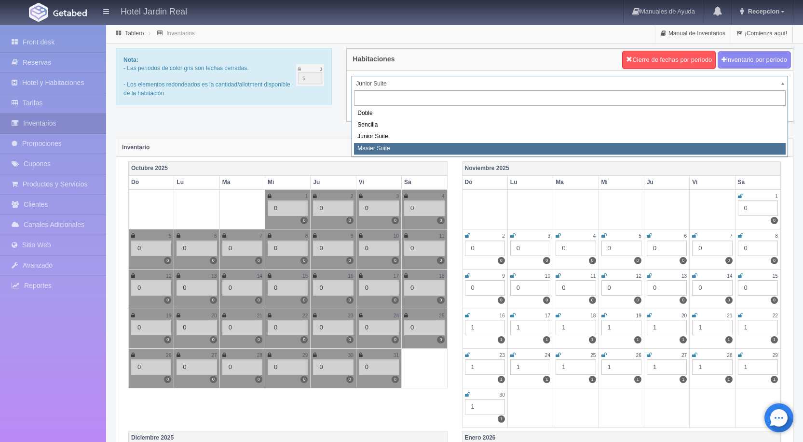
select select "1966"
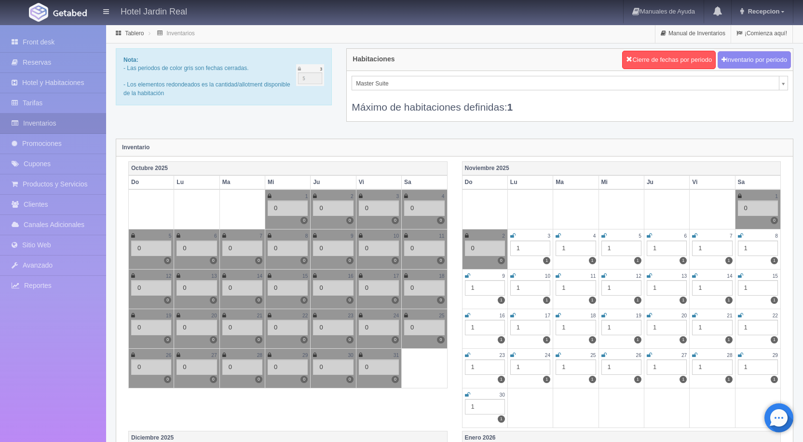
click at [523, 246] on div "1" at bounding box center [531, 247] width 40 height 15
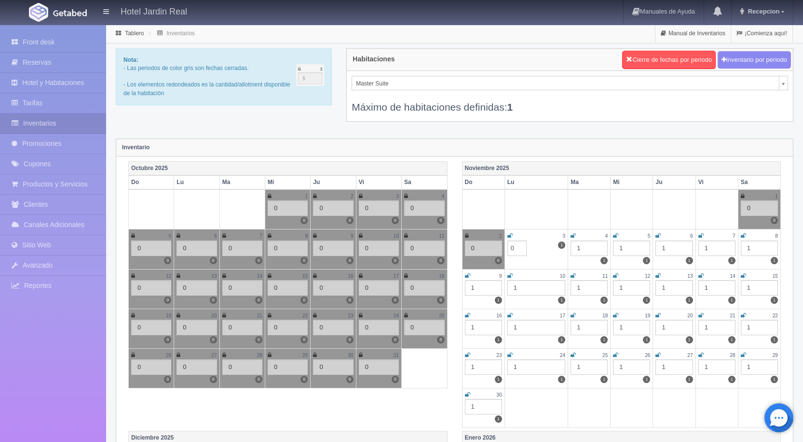
type input "0"
click at [510, 233] on icon at bounding box center [510, 236] width 5 height 6
click at [582, 245] on div "1" at bounding box center [589, 247] width 37 height 15
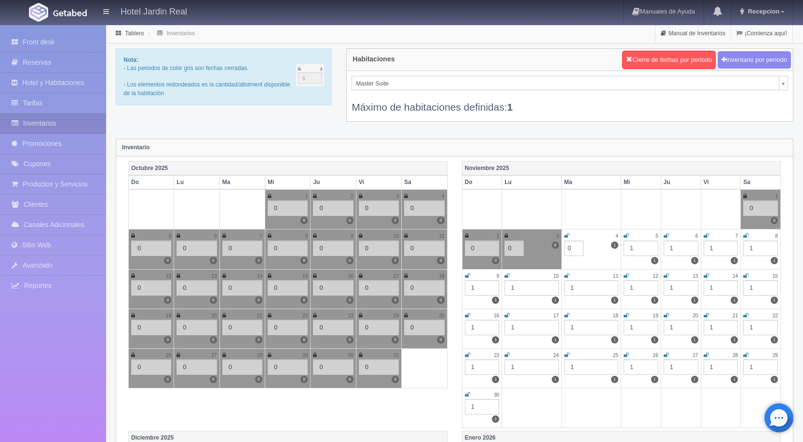
type input "0"
click at [566, 234] on icon at bounding box center [567, 236] width 5 height 6
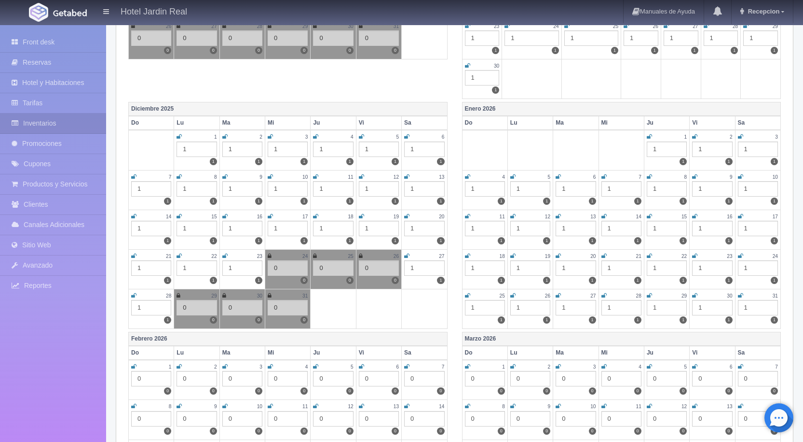
scroll to position [386, 0]
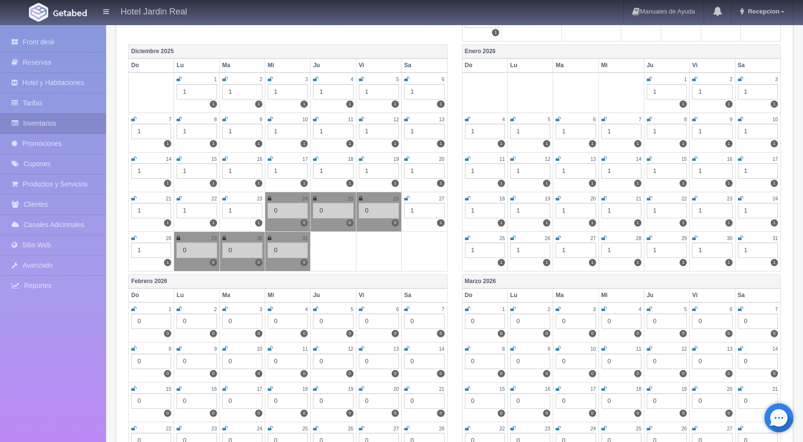
click at [419, 209] on div "1" at bounding box center [424, 210] width 40 height 15
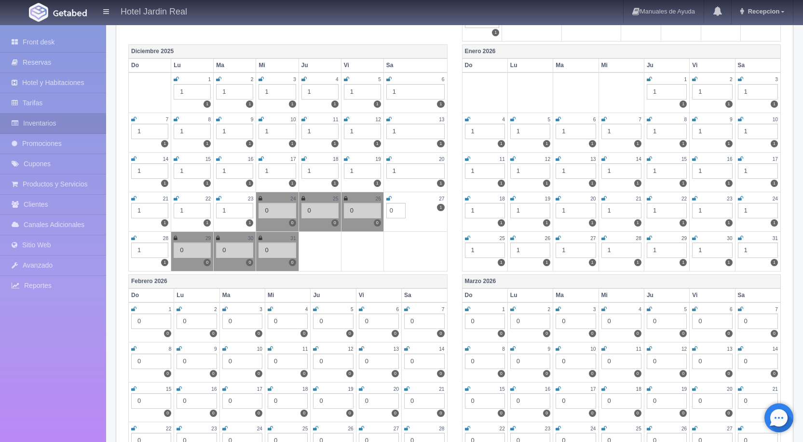
type input "0"
click at [389, 195] on icon at bounding box center [389, 198] width 5 height 6
click at [225, 209] on div "1" at bounding box center [234, 210] width 37 height 15
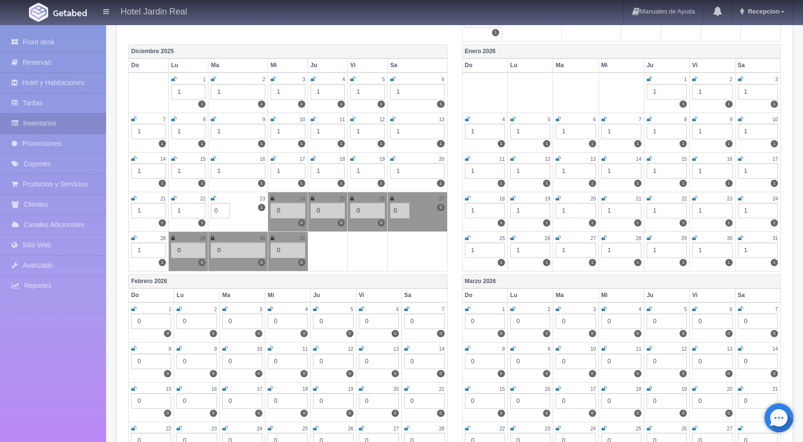
type input "0"
click at [213, 196] on icon at bounding box center [213, 198] width 5 height 6
click at [190, 206] on div "1" at bounding box center [188, 210] width 35 height 15
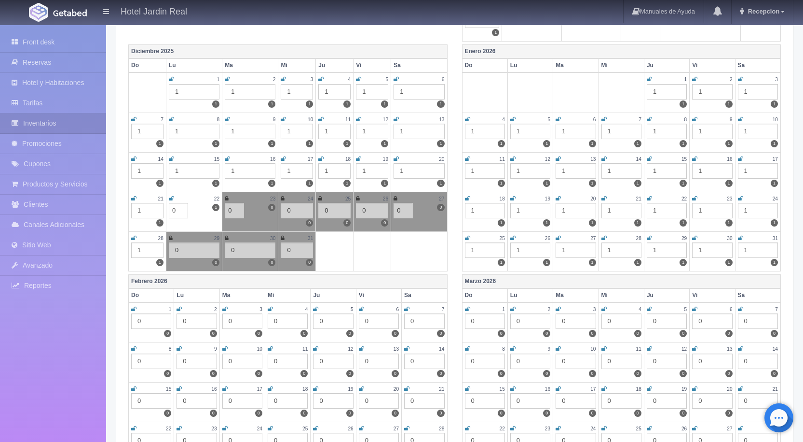
type input "0"
click at [171, 197] on icon at bounding box center [171, 198] width 5 height 6
click at [142, 206] on div "1" at bounding box center [147, 210] width 32 height 15
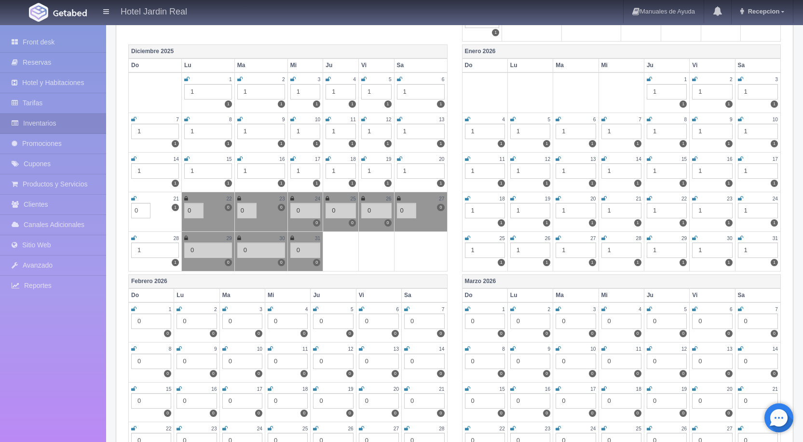
type input "0"
click at [133, 195] on icon at bounding box center [133, 198] width 5 height 6
click at [144, 248] on div "1" at bounding box center [155, 249] width 48 height 15
type input "0"
click at [133, 235] on icon at bounding box center [133, 238] width 5 height 6
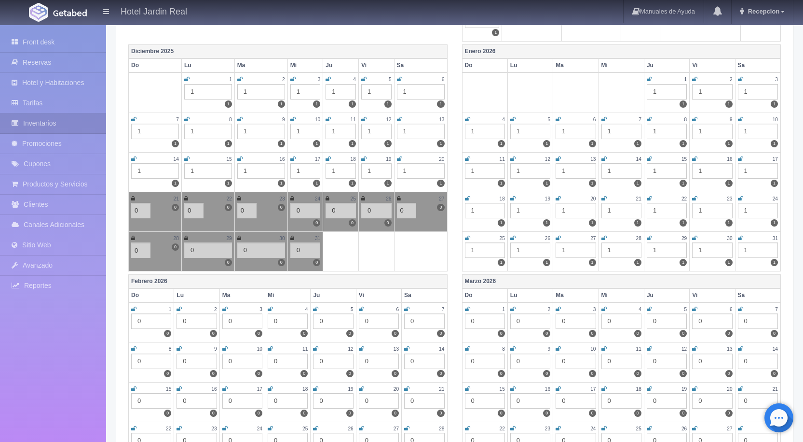
click at [364, 245] on td at bounding box center [377, 251] width 36 height 40
click at [250, 169] on div "1" at bounding box center [261, 170] width 48 height 15
type input "0"
click at [241, 156] on icon at bounding box center [239, 159] width 5 height 6
click at [303, 169] on div "1" at bounding box center [306, 170] width 30 height 15
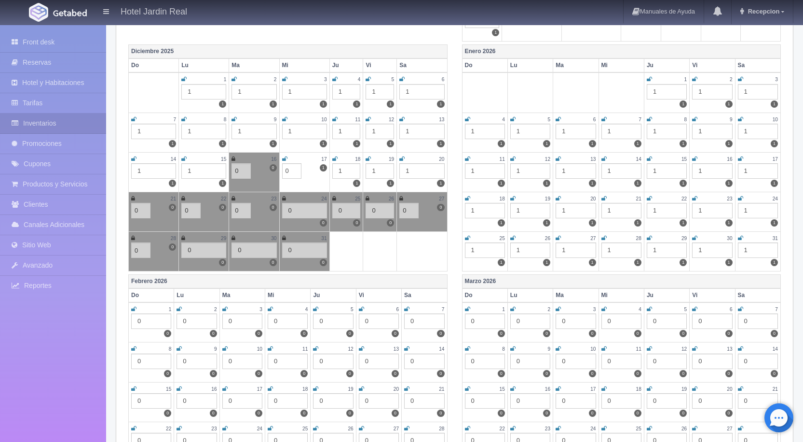
type input "0"
click at [283, 157] on icon at bounding box center [284, 159] width 5 height 6
click at [345, 170] on div "1" at bounding box center [346, 170] width 28 height 15
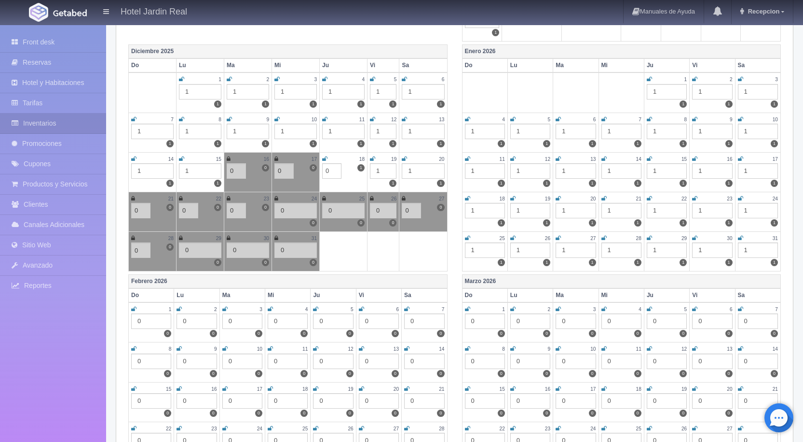
type input "0"
click at [324, 156] on icon at bounding box center [324, 159] width 5 height 6
click at [381, 169] on div "1" at bounding box center [383, 170] width 27 height 15
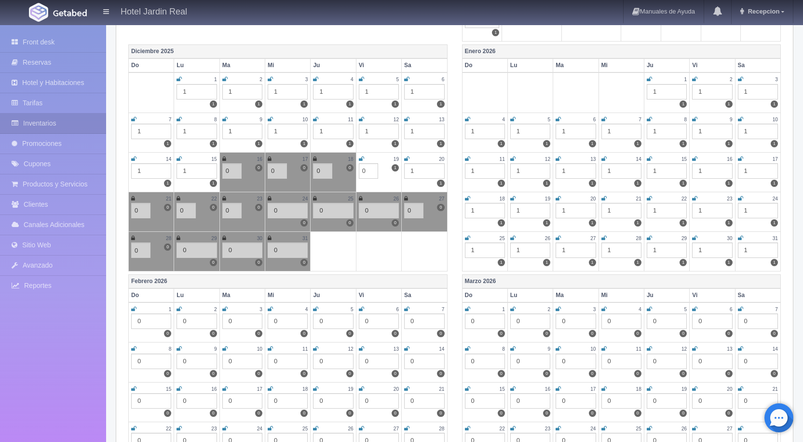
type input "0"
click at [361, 158] on icon at bounding box center [361, 159] width 5 height 6
click at [416, 169] on div "1" at bounding box center [424, 170] width 40 height 15
type input "0"
click at [406, 157] on icon at bounding box center [406, 159] width 5 height 6
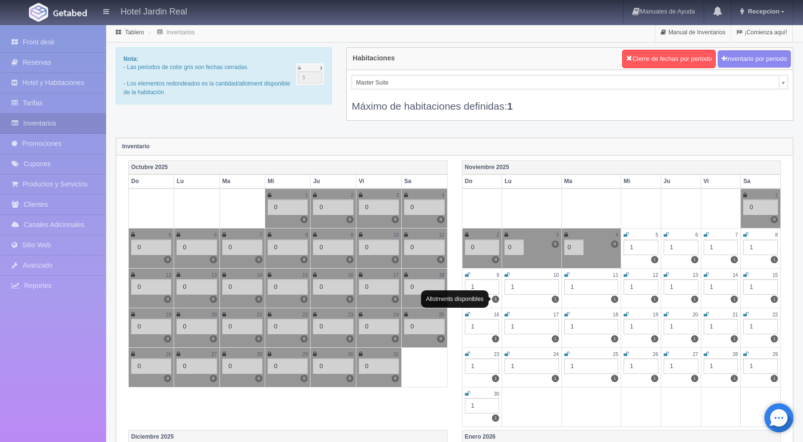
scroll to position [0, 0]
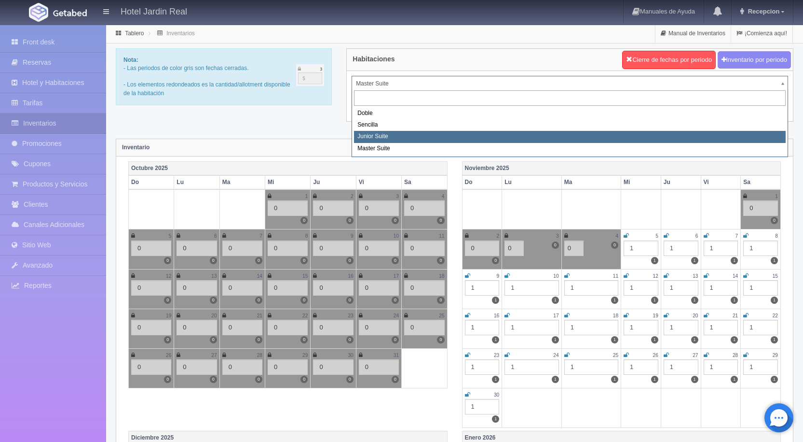
select select "1965"
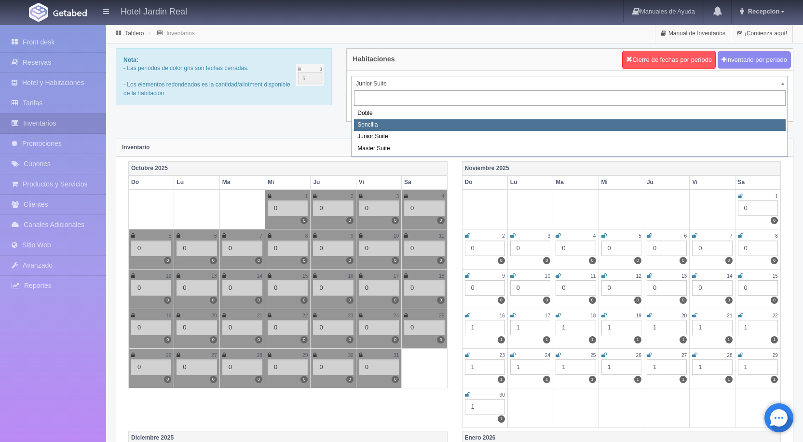
select select "1964"
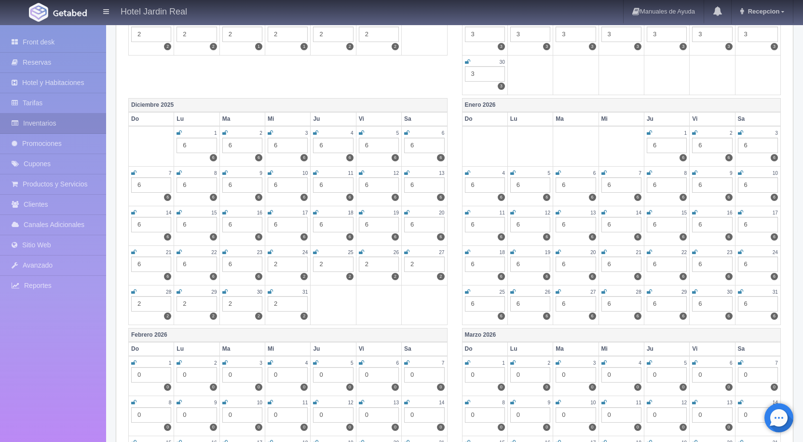
scroll to position [338, 0]
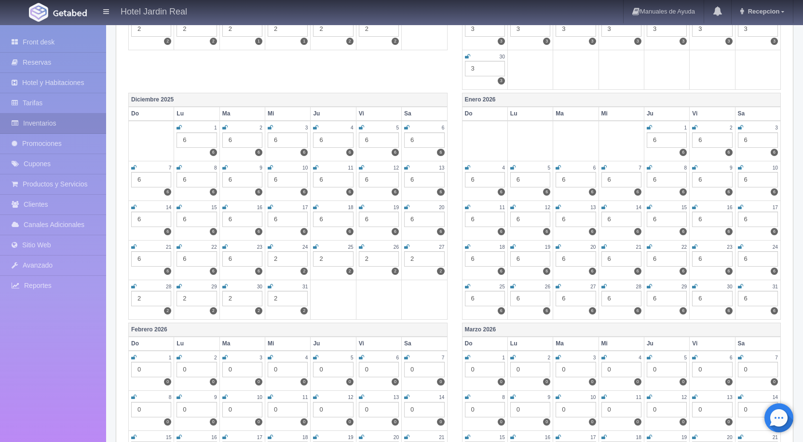
click at [288, 298] on div "2" at bounding box center [288, 298] width 40 height 15
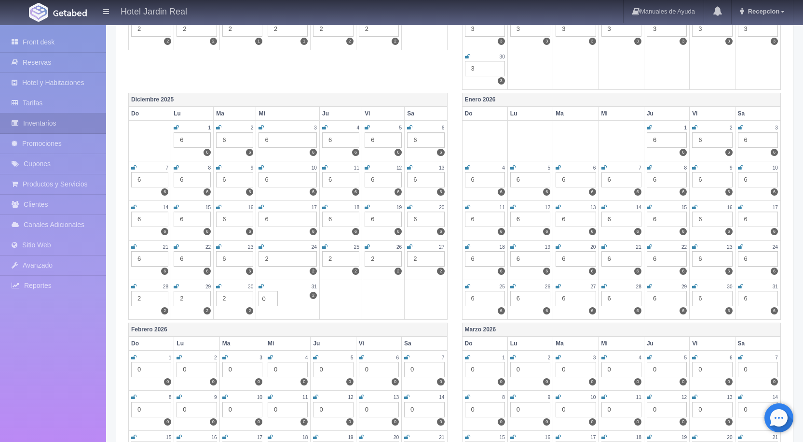
type input "0"
click at [227, 295] on div "2" at bounding box center [234, 298] width 37 height 15
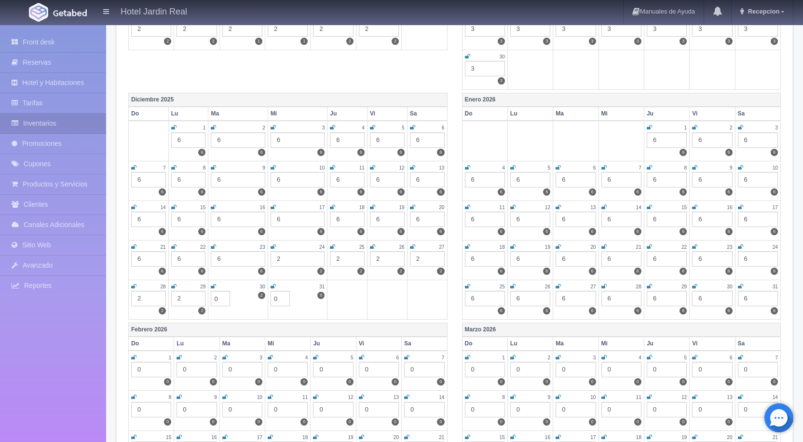
type input "0"
click at [186, 296] on div "2" at bounding box center [188, 298] width 35 height 15
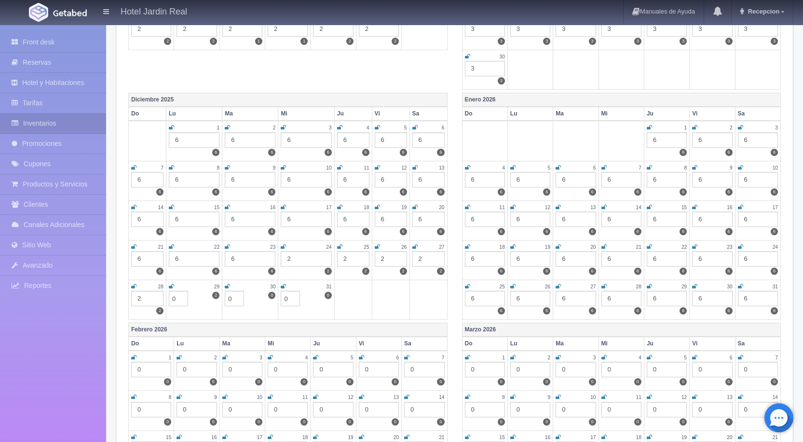
type input "0"
click at [319, 255] on div "2" at bounding box center [306, 258] width 51 height 15
type input "0"
click at [359, 254] on div "2" at bounding box center [353, 258] width 32 height 15
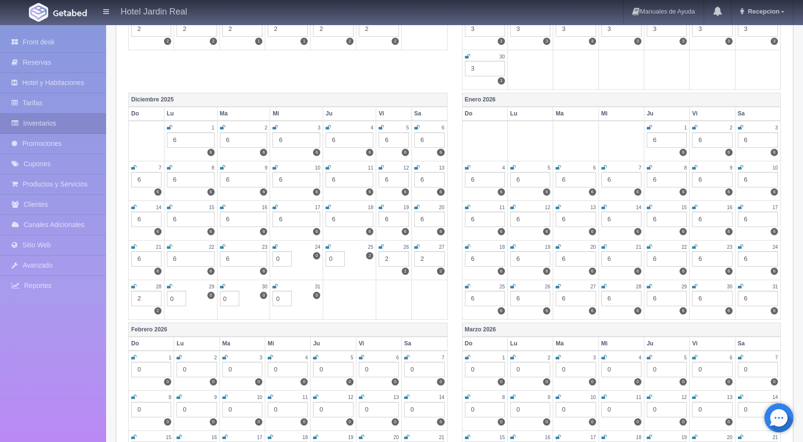
type input "0"
click at [395, 257] on div "2" at bounding box center [394, 258] width 30 height 15
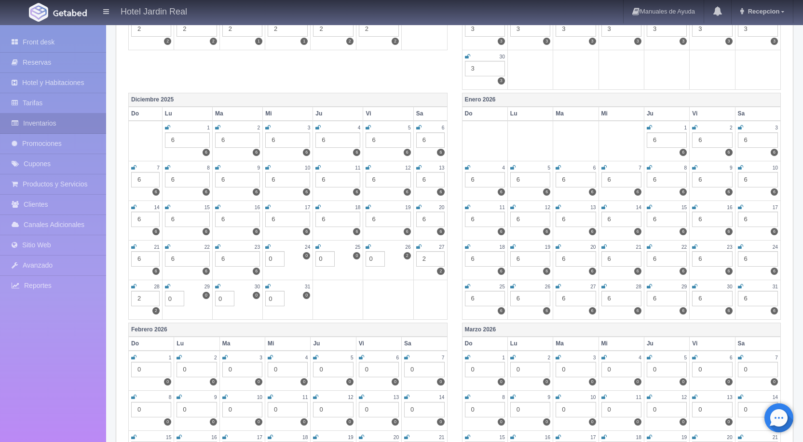
type input "0"
click at [431, 256] on div "2" at bounding box center [430, 258] width 28 height 15
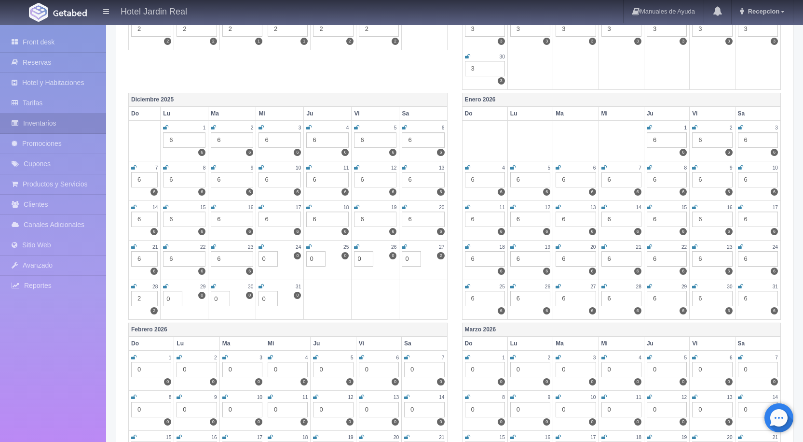
type input "0"
click at [148, 297] on div "2" at bounding box center [144, 298] width 27 height 15
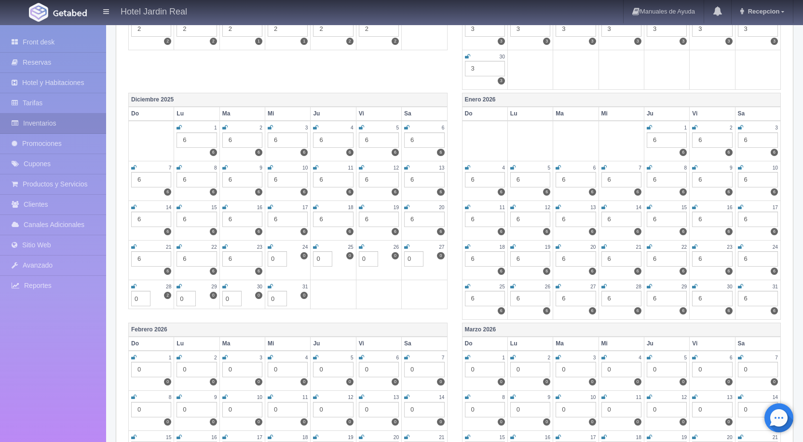
type input "0"
click at [270, 246] on icon at bounding box center [270, 247] width 5 height 6
click at [317, 244] on icon at bounding box center [315, 247] width 5 height 6
click at [362, 244] on icon at bounding box center [361, 247] width 5 height 6
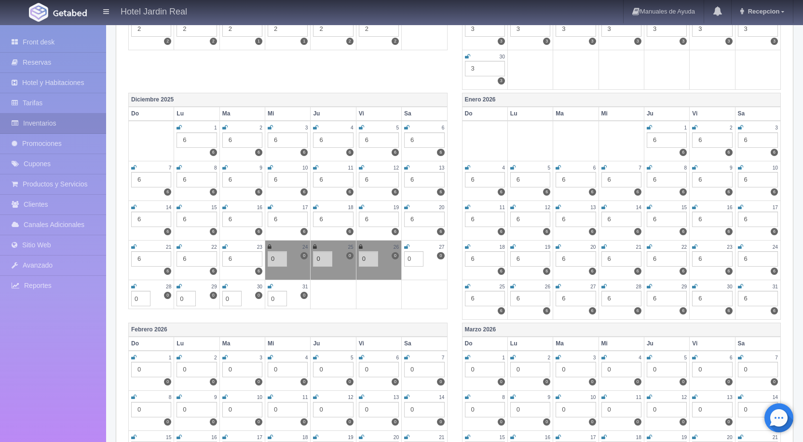
click at [409, 244] on icon at bounding box center [406, 247] width 5 height 6
click at [134, 284] on icon at bounding box center [133, 286] width 5 height 6
click at [180, 284] on icon at bounding box center [179, 286] width 5 height 6
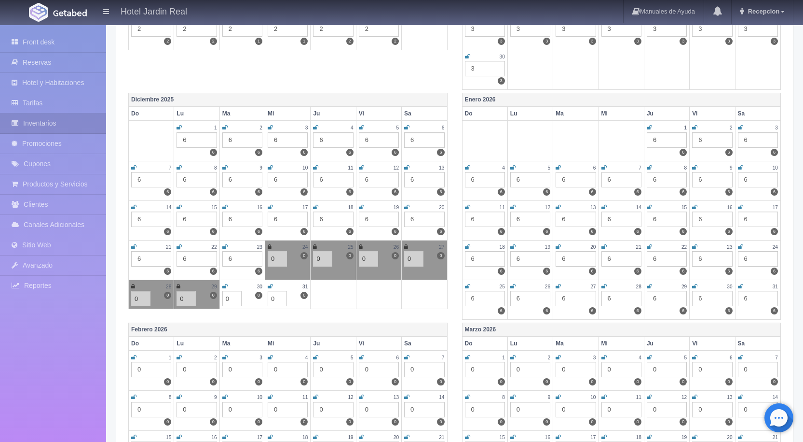
click at [224, 283] on icon at bounding box center [224, 286] width 5 height 6
click at [270, 283] on icon at bounding box center [270, 286] width 5 height 6
click at [457, 145] on div "Enero 2026 Do Lu Ma Mi Ju Vi Sa 1 6 6 2 6 6 3 6 6 4 6 6 5 6 6 6 6 6 7 6 6 8 6 6…" at bounding box center [622, 208] width 334 height 230
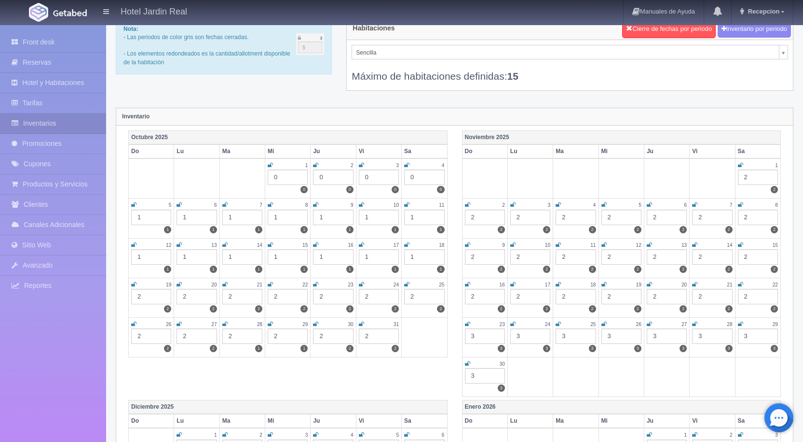
scroll to position [0, 0]
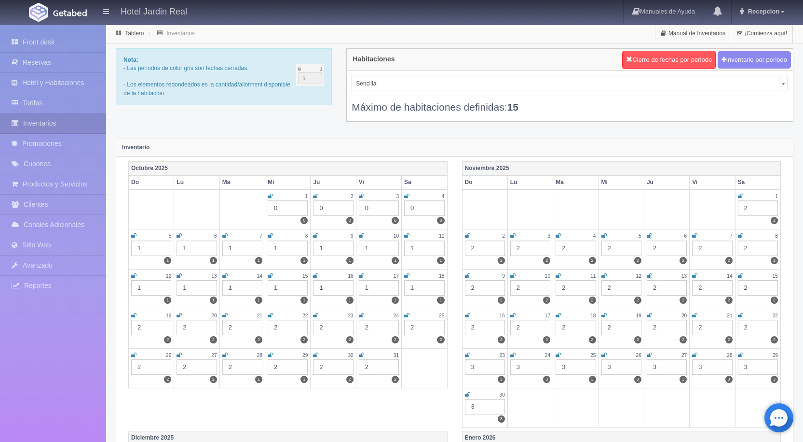
click at [149, 328] on div "2" at bounding box center [151, 326] width 40 height 15
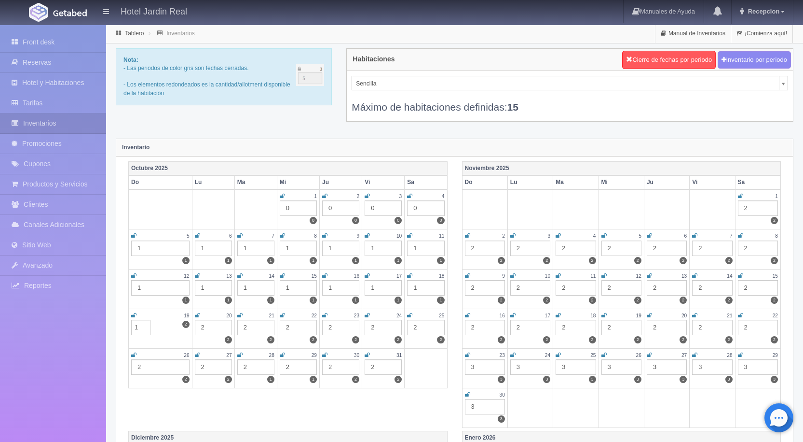
type input "1"
click at [216, 323] on div "2" at bounding box center [213, 326] width 37 height 15
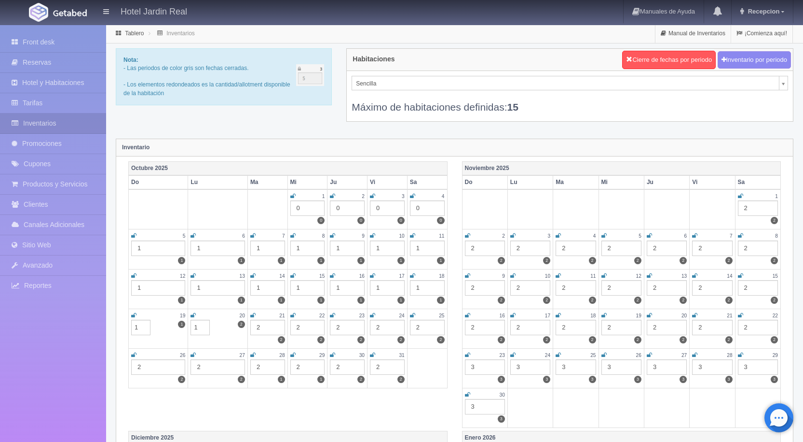
type input "1"
click at [271, 324] on div "2" at bounding box center [267, 326] width 35 height 15
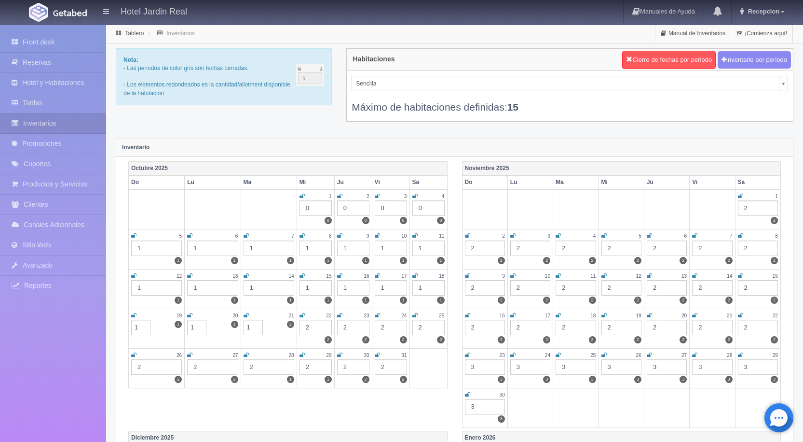
type input "1"
click at [309, 324] on div "2" at bounding box center [316, 326] width 32 height 15
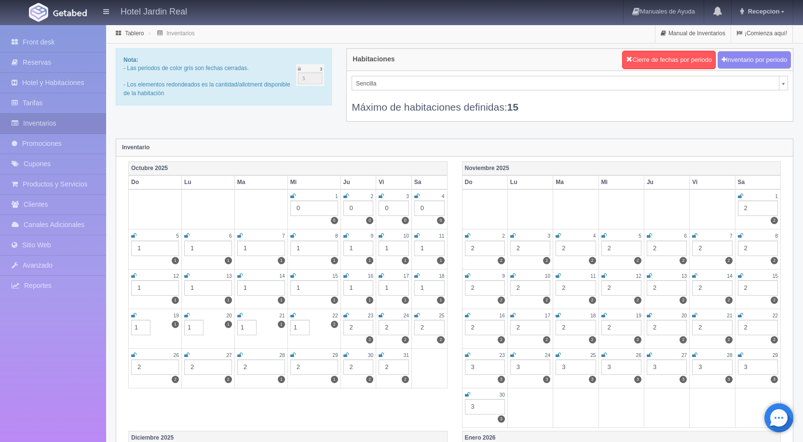
type input "1"
click at [364, 322] on div "2" at bounding box center [359, 326] width 30 height 15
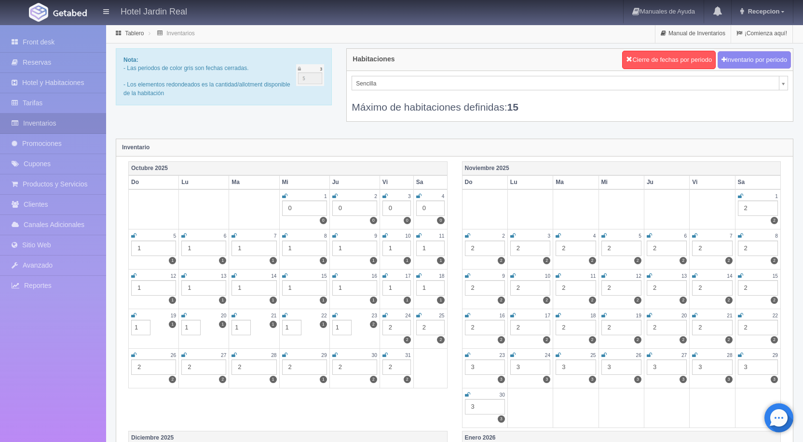
type input "1"
click at [394, 323] on div "2" at bounding box center [397, 326] width 28 height 15
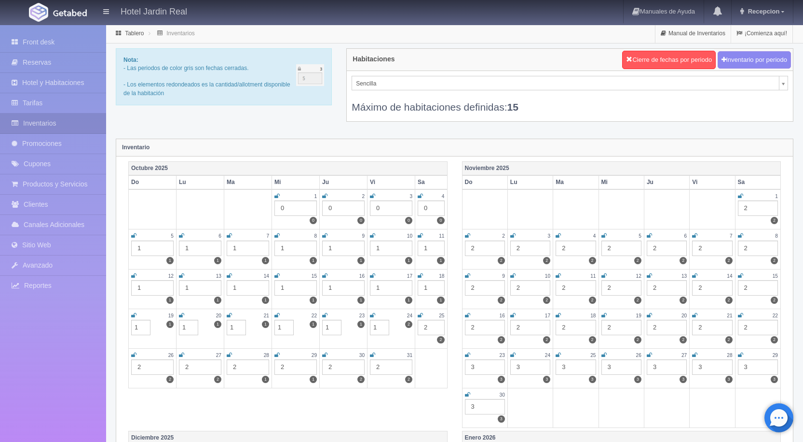
type input "1"
click at [435, 324] on div "2" at bounding box center [431, 326] width 27 height 15
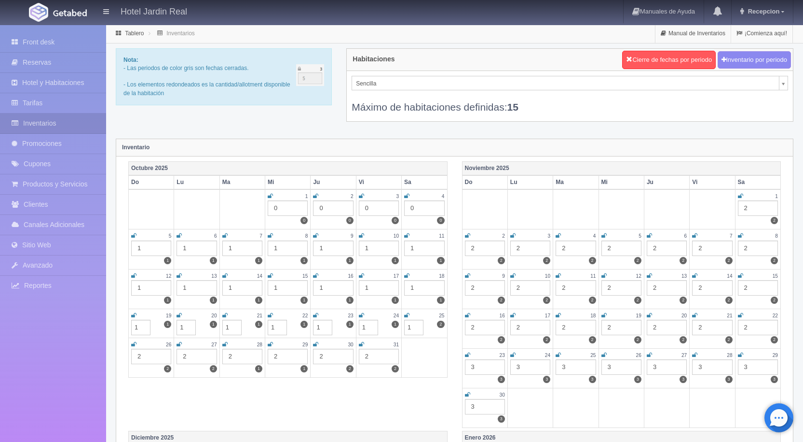
type input "1"
click at [455, 285] on div "Noviembre 2025 Do Lu Ma Mi Ju Vi Sa 1 2 2 2 2 2 3 2 2 4 2 2 5 2 2 6 2 2 7 2 2 8…" at bounding box center [622, 295] width 334 height 269
click at [379, 359] on div "2" at bounding box center [379, 355] width 40 height 15
type input "1"
click at [344, 360] on div "2" at bounding box center [333, 355] width 40 height 15
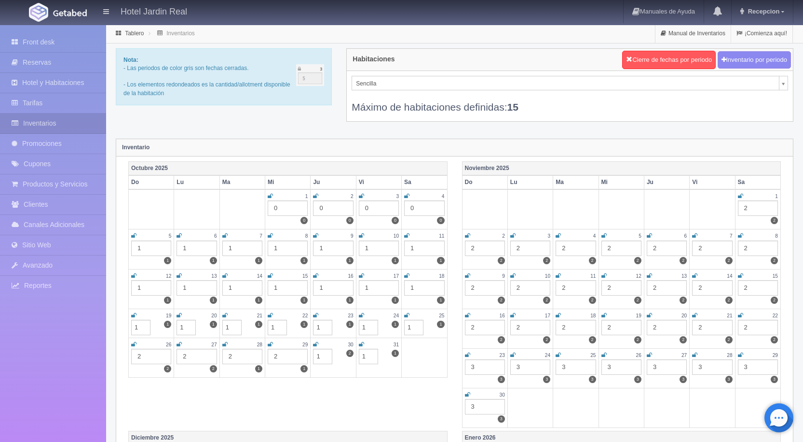
type input "1"
click at [294, 357] on div "2" at bounding box center [288, 355] width 40 height 15
type input "1"
click at [236, 356] on div "2" at bounding box center [242, 355] width 40 height 15
type input "1"
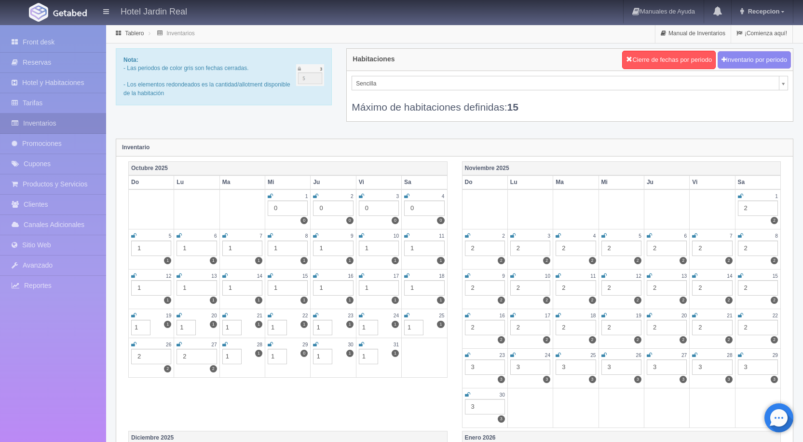
click at [196, 356] on div "2" at bounding box center [197, 355] width 40 height 15
type input "1"
click at [142, 356] on div "2" at bounding box center [151, 355] width 40 height 15
type input "1"
click at [455, 193] on div "Noviembre 2025 Do Lu Ma Mi Ju Vi Sa 1 2 2 2 2 2 3 2 2 4 2 2 5 2 2 6 2 2 7 2 2 8…" at bounding box center [622, 295] width 334 height 269
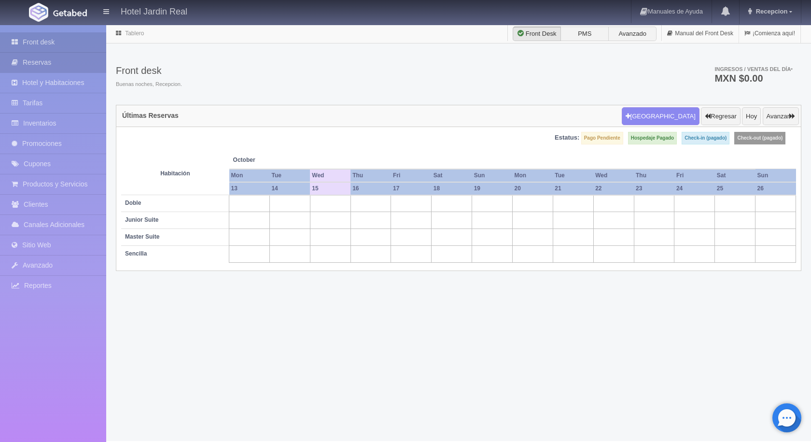
click at [39, 63] on link "Reservas" at bounding box center [53, 63] width 106 height 20
